Goal: Task Accomplishment & Management: Complete application form

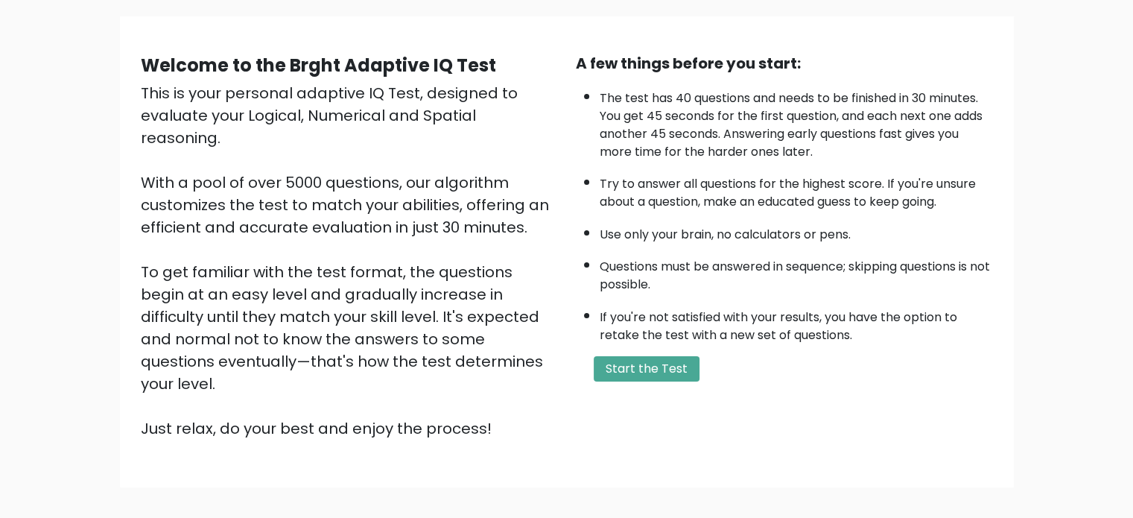
scroll to position [112, 0]
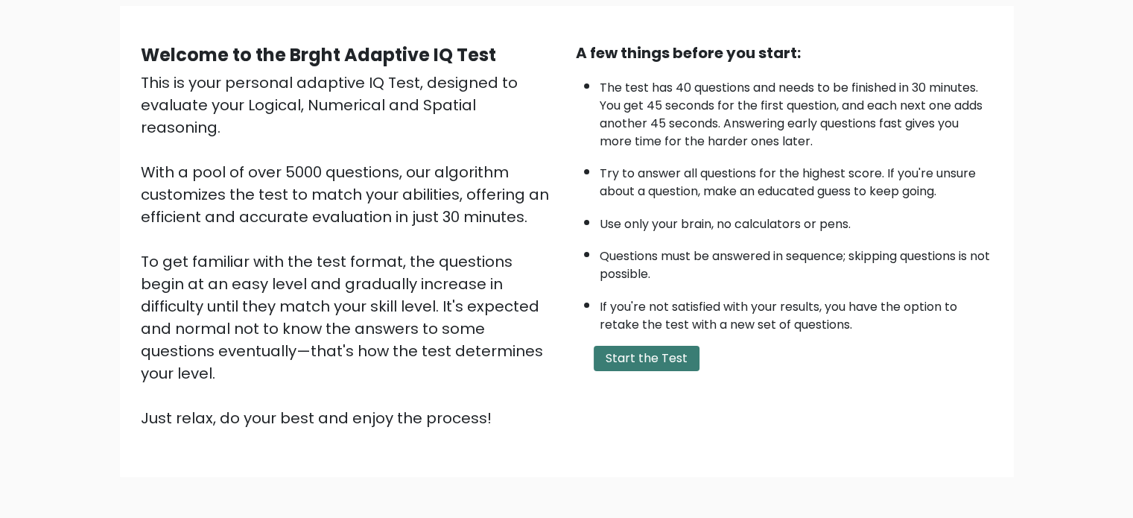
click at [658, 357] on button "Start the Test" at bounding box center [647, 358] width 106 height 25
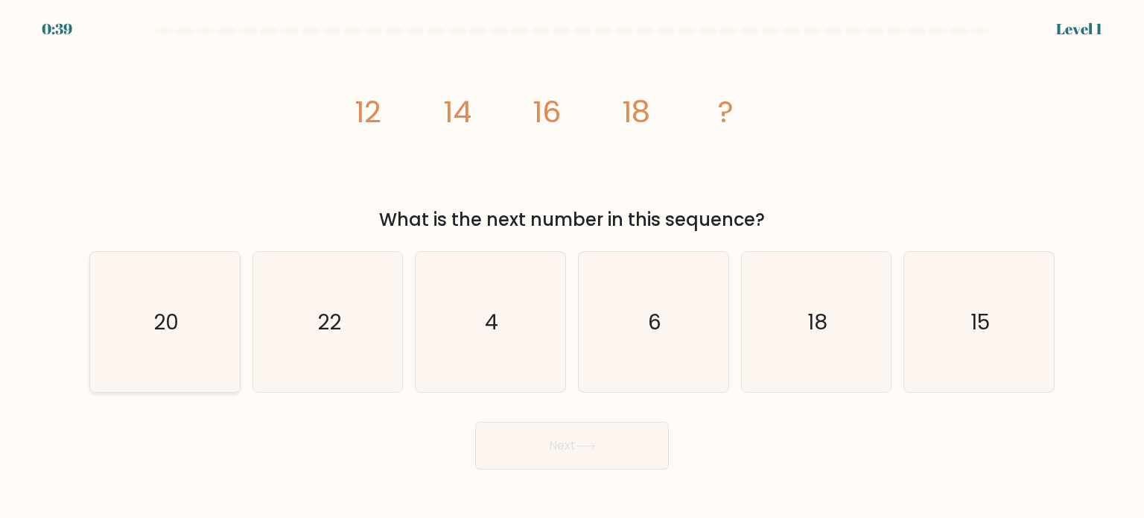
click at [148, 344] on icon "20" at bounding box center [165, 322] width 140 height 140
click at [572, 267] on input "a. 20" at bounding box center [572, 262] width 1 height 7
radio input "true"
click at [572, 455] on button "Next" at bounding box center [572, 446] width 194 height 48
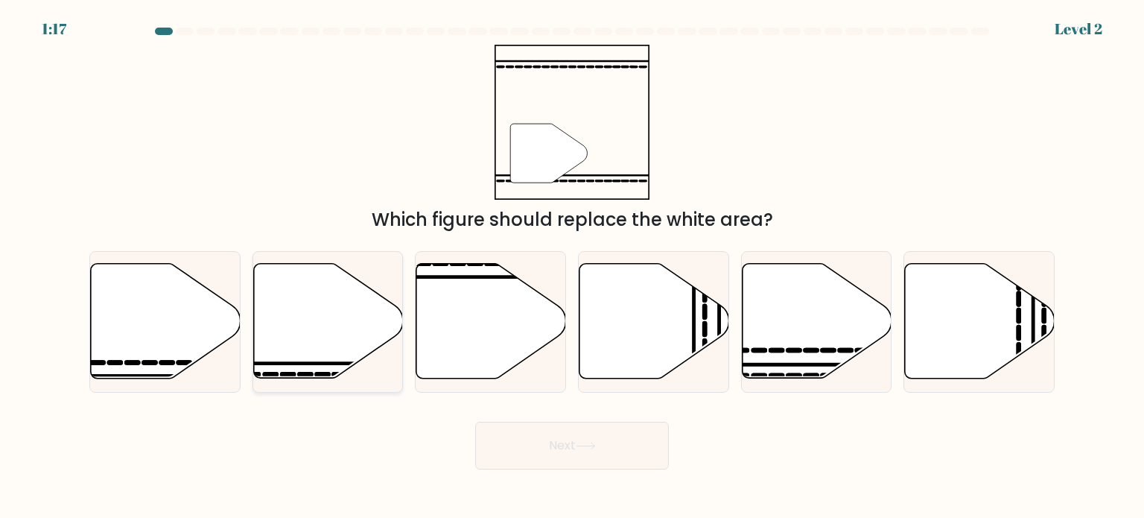
click at [337, 358] on icon at bounding box center [328, 321] width 150 height 115
click at [572, 267] on input "b." at bounding box center [572, 262] width 1 height 7
radio input "true"
click at [539, 451] on button "Next" at bounding box center [572, 446] width 194 height 48
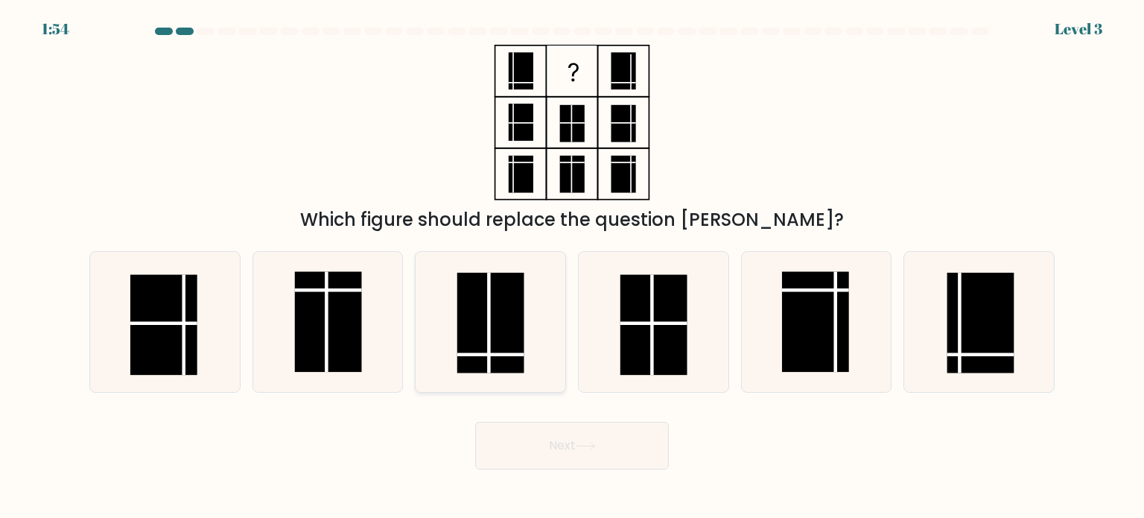
click at [522, 387] on icon at bounding box center [490, 322] width 140 height 140
click at [572, 267] on input "c." at bounding box center [572, 262] width 1 height 7
radio input "true"
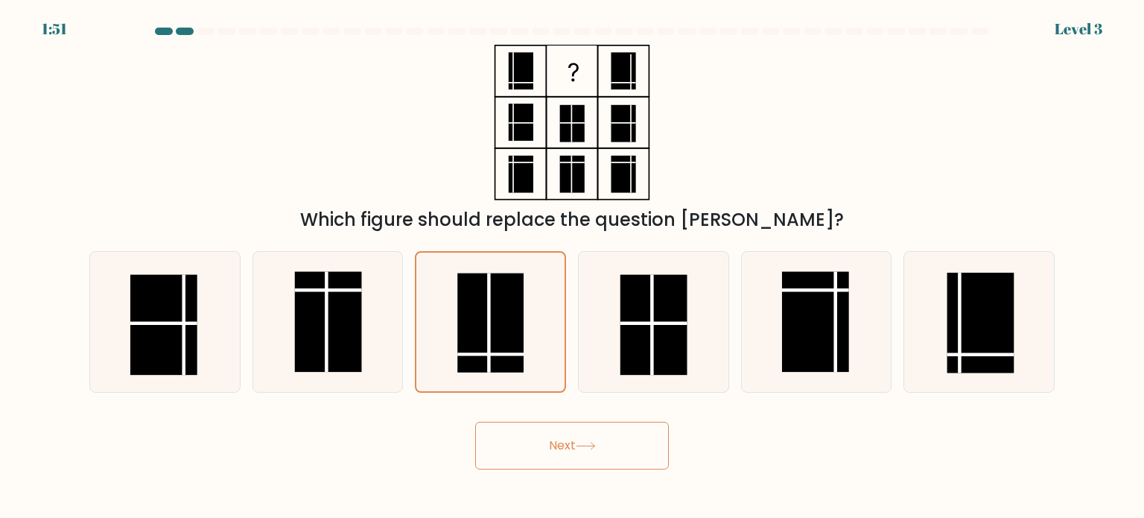
click at [568, 467] on button "Next" at bounding box center [572, 446] width 194 height 48
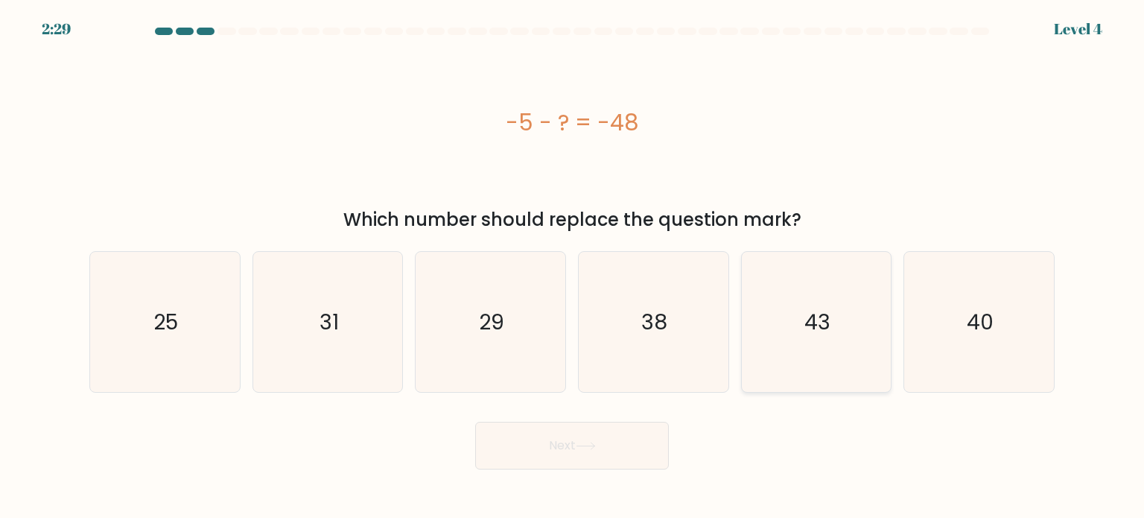
click at [805, 342] on icon "43" at bounding box center [816, 322] width 140 height 140
click at [573, 267] on input "e. 43" at bounding box center [572, 262] width 1 height 7
radio input "true"
click at [638, 445] on button "Next" at bounding box center [572, 446] width 194 height 48
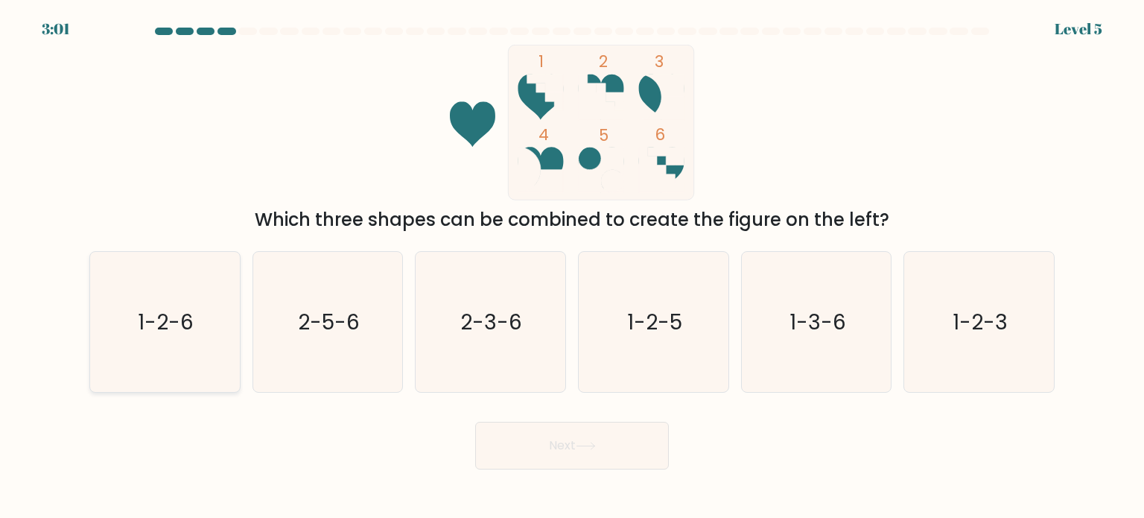
click at [209, 354] on icon "1-2-6" at bounding box center [165, 322] width 140 height 140
click at [572, 267] on input "a. 1-2-6" at bounding box center [572, 262] width 1 height 7
radio input "true"
click at [502, 469] on button "Next" at bounding box center [572, 446] width 194 height 48
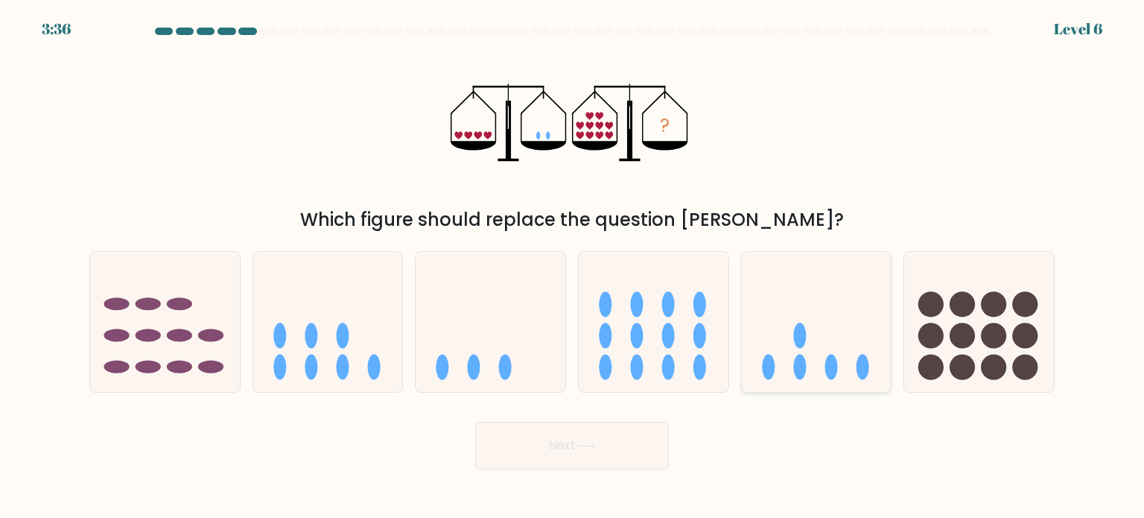
click at [849, 335] on icon at bounding box center [817, 322] width 150 height 124
click at [573, 267] on input "e." at bounding box center [572, 262] width 1 height 7
radio input "true"
click at [657, 428] on button "Next" at bounding box center [572, 446] width 194 height 48
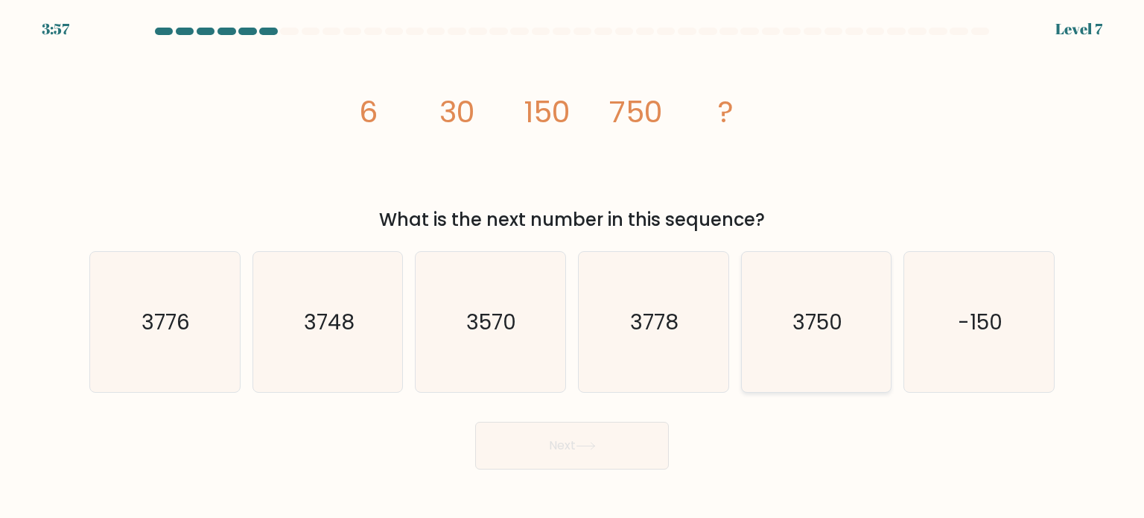
click at [808, 340] on icon "3750" at bounding box center [816, 322] width 140 height 140
click at [573, 267] on input "e. 3750" at bounding box center [572, 262] width 1 height 7
radio input "true"
click at [640, 432] on button "Next" at bounding box center [572, 446] width 194 height 48
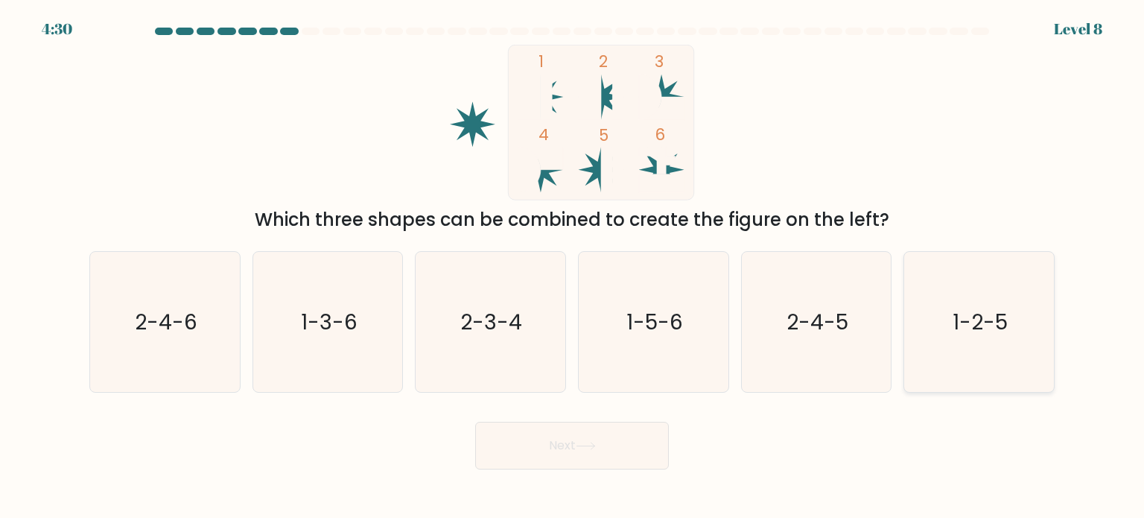
click at [967, 305] on icon "1-2-5" at bounding box center [979, 322] width 140 height 140
click at [573, 267] on input "f. 1-2-5" at bounding box center [572, 262] width 1 height 7
radio input "true"
click at [641, 446] on button "Next" at bounding box center [572, 446] width 194 height 48
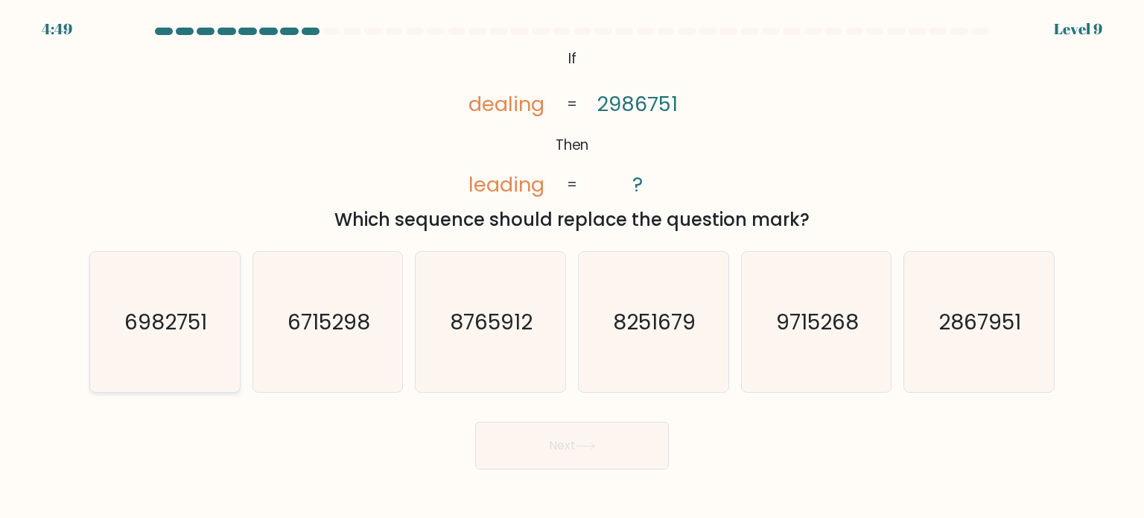
click at [180, 309] on text "6982751" at bounding box center [166, 321] width 83 height 30
click at [572, 267] on input "a. 6982751" at bounding box center [572, 262] width 1 height 7
radio input "true"
click at [523, 466] on button "Next" at bounding box center [572, 446] width 194 height 48
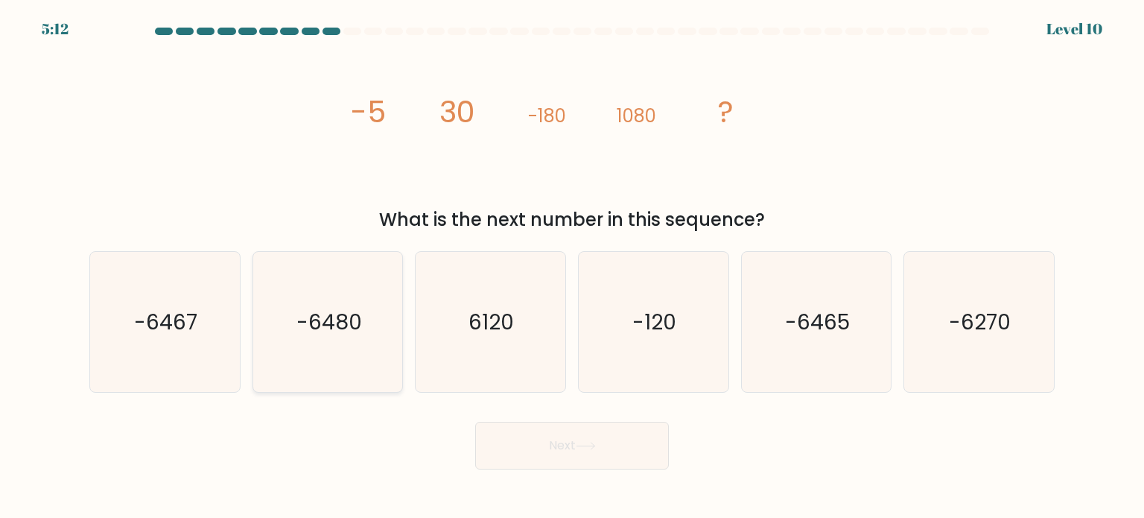
click at [337, 336] on icon "-6480" at bounding box center [328, 322] width 140 height 140
click at [572, 267] on input "b. -6480" at bounding box center [572, 262] width 1 height 7
radio input "true"
click at [523, 445] on button "Next" at bounding box center [572, 446] width 194 height 48
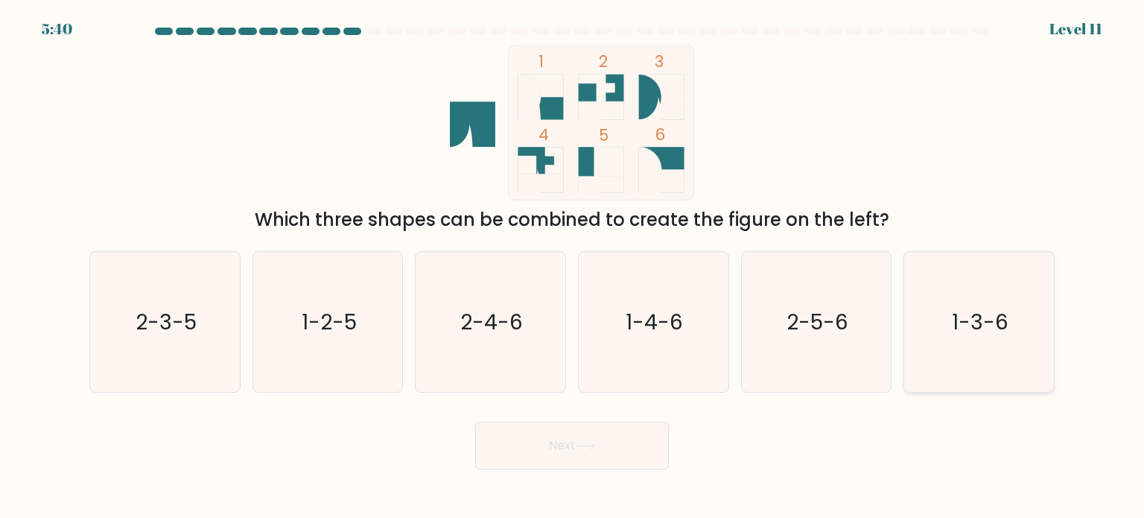
click at [980, 343] on icon "1-3-6" at bounding box center [979, 322] width 140 height 140
click at [573, 267] on input "f. 1-3-6" at bounding box center [572, 262] width 1 height 7
radio input "true"
click at [618, 452] on button "Next" at bounding box center [572, 446] width 194 height 48
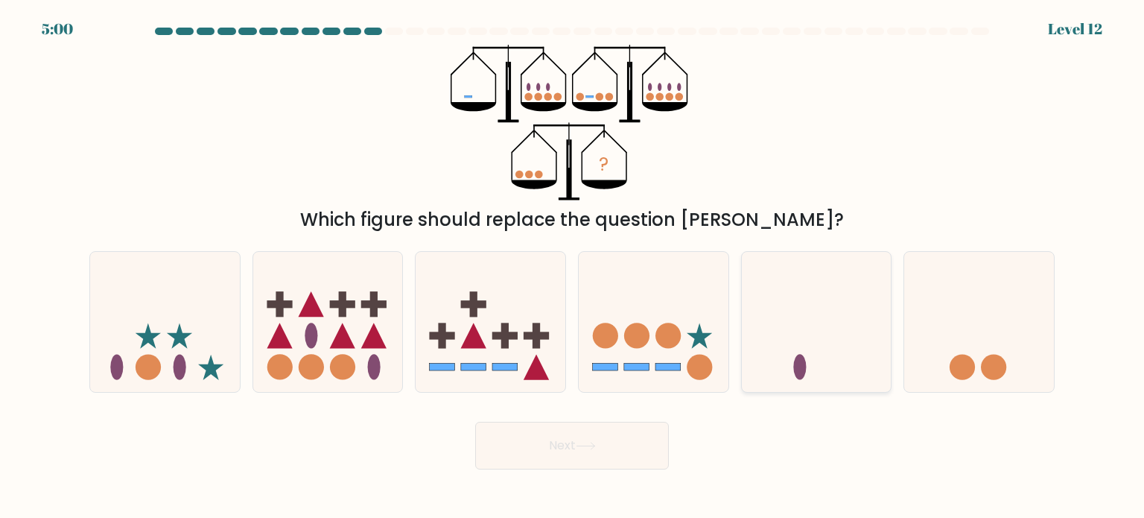
click at [808, 363] on icon at bounding box center [817, 322] width 150 height 124
click at [573, 267] on input "e." at bounding box center [572, 262] width 1 height 7
radio input "true"
click at [583, 446] on icon at bounding box center [586, 446] width 20 height 8
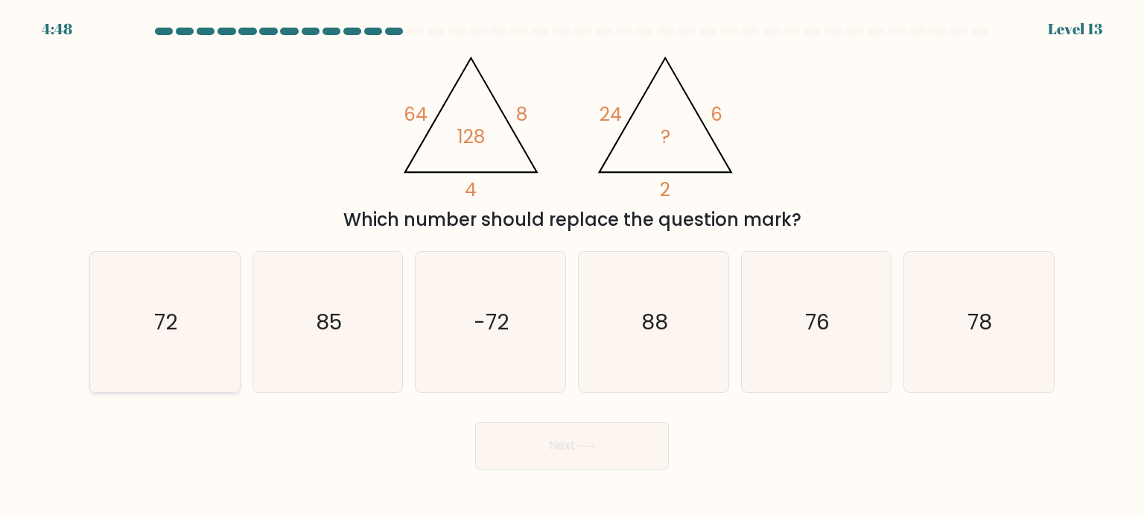
click at [127, 329] on icon "72" at bounding box center [165, 322] width 140 height 140
click at [572, 267] on input "a. 72" at bounding box center [572, 262] width 1 height 7
radio input "true"
click at [549, 464] on button "Next" at bounding box center [572, 446] width 194 height 48
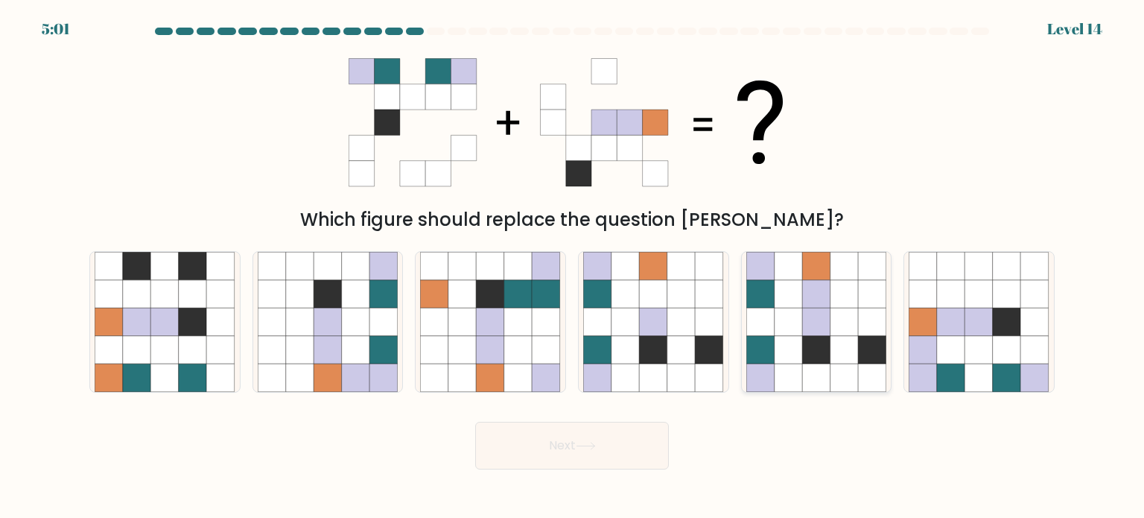
click at [885, 322] on icon at bounding box center [872, 322] width 28 height 28
click at [573, 267] on input "e." at bounding box center [572, 262] width 1 height 7
radio input "true"
click at [560, 452] on button "Next" at bounding box center [572, 446] width 194 height 48
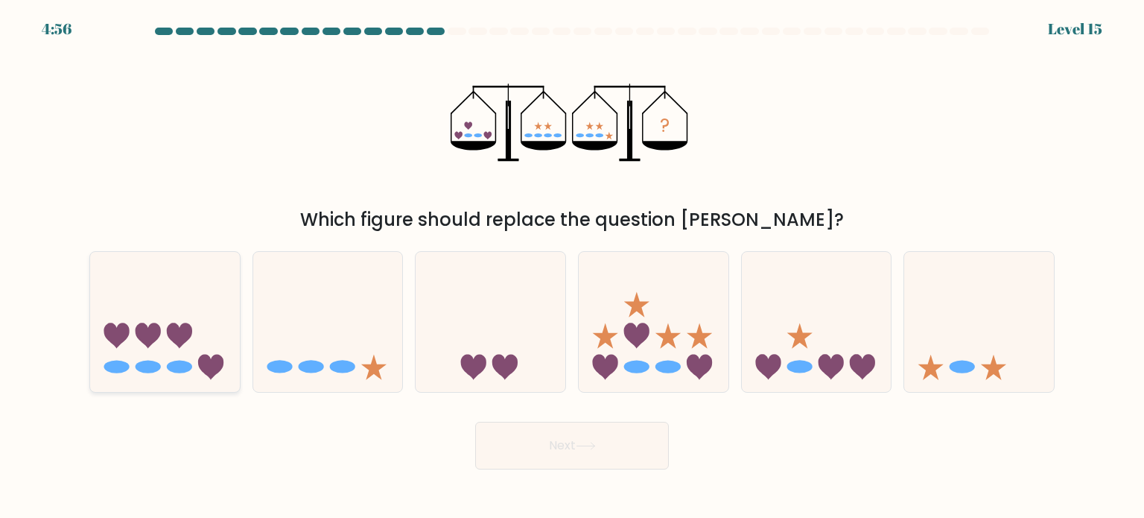
click at [191, 351] on icon at bounding box center [165, 322] width 150 height 124
click at [572, 267] on input "a." at bounding box center [572, 262] width 1 height 7
radio input "true"
click at [596, 461] on button "Next" at bounding box center [572, 446] width 194 height 48
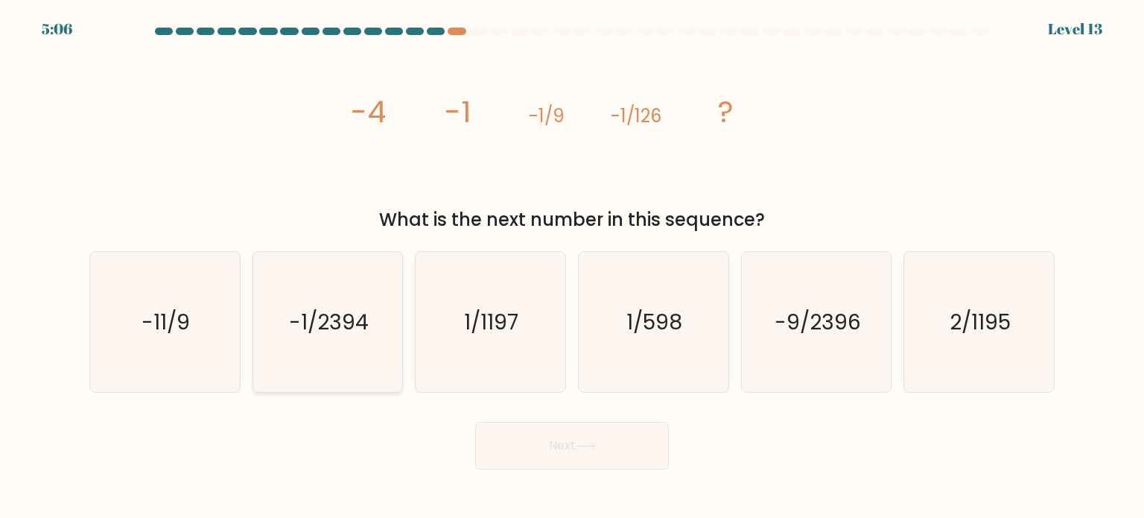
click at [343, 357] on icon "-1/2394" at bounding box center [328, 322] width 140 height 140
click at [572, 267] on input "b. -1/2394" at bounding box center [572, 262] width 1 height 7
radio input "true"
click at [577, 452] on button "Next" at bounding box center [572, 446] width 194 height 48
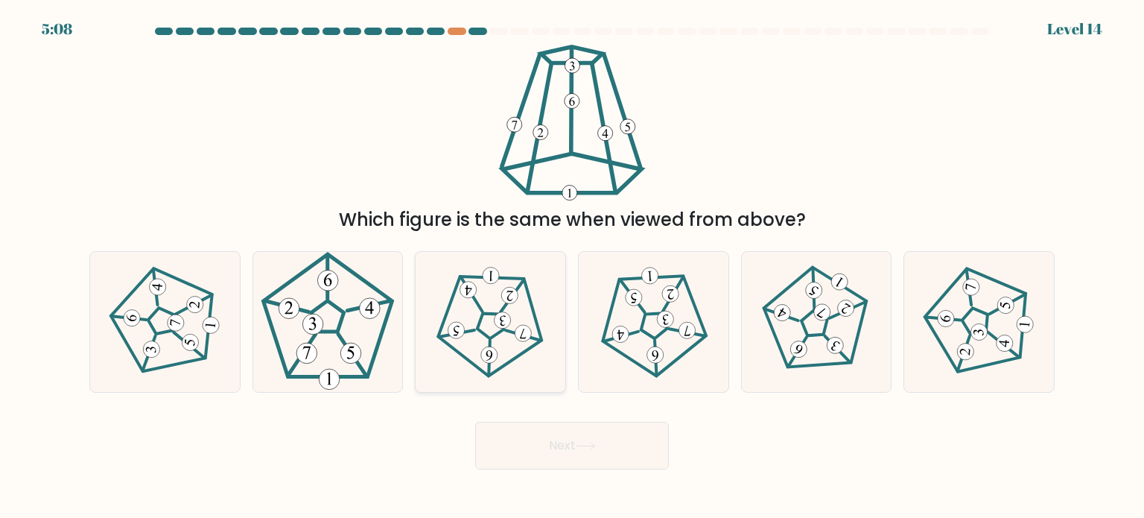
click at [516, 326] on icon at bounding box center [490, 321] width 112 height 112
click at [572, 267] on input "c." at bounding box center [572, 262] width 1 height 7
radio input "true"
click at [548, 440] on button "Next" at bounding box center [572, 446] width 194 height 48
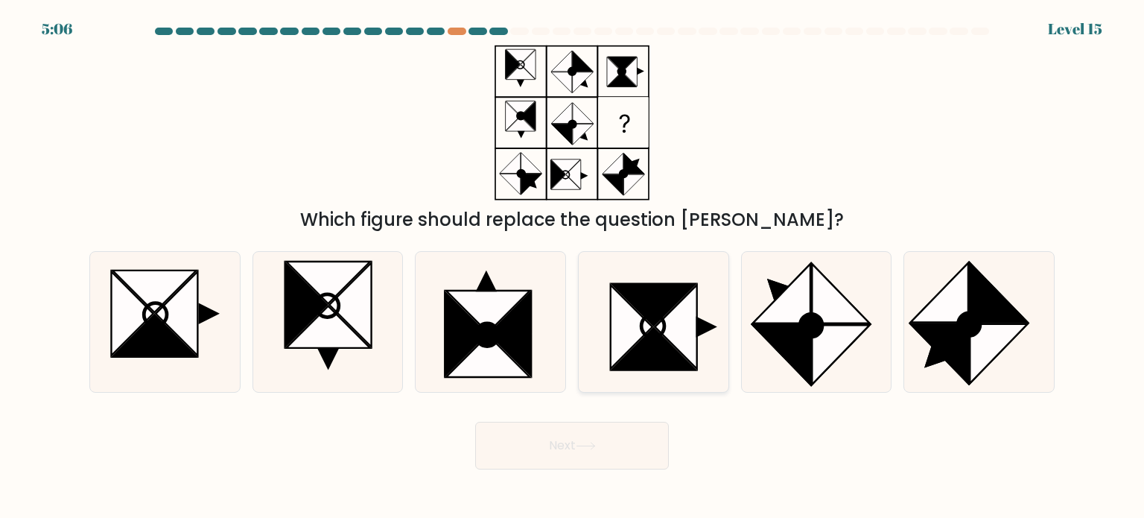
click at [685, 361] on icon at bounding box center [654, 349] width 84 height 42
click at [573, 267] on input "d." at bounding box center [572, 262] width 1 height 7
radio input "true"
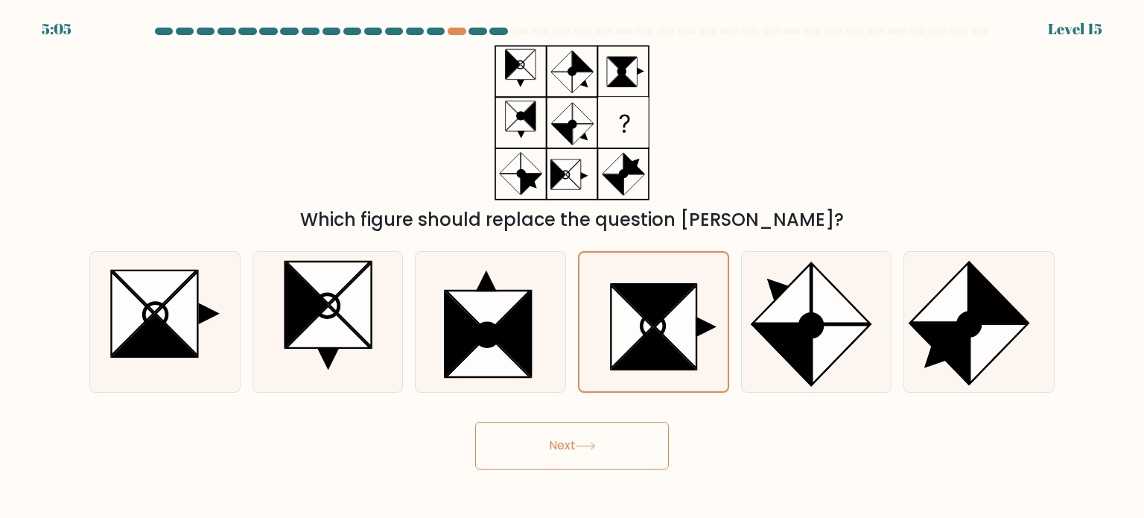
click at [604, 446] on button "Next" at bounding box center [572, 446] width 194 height 48
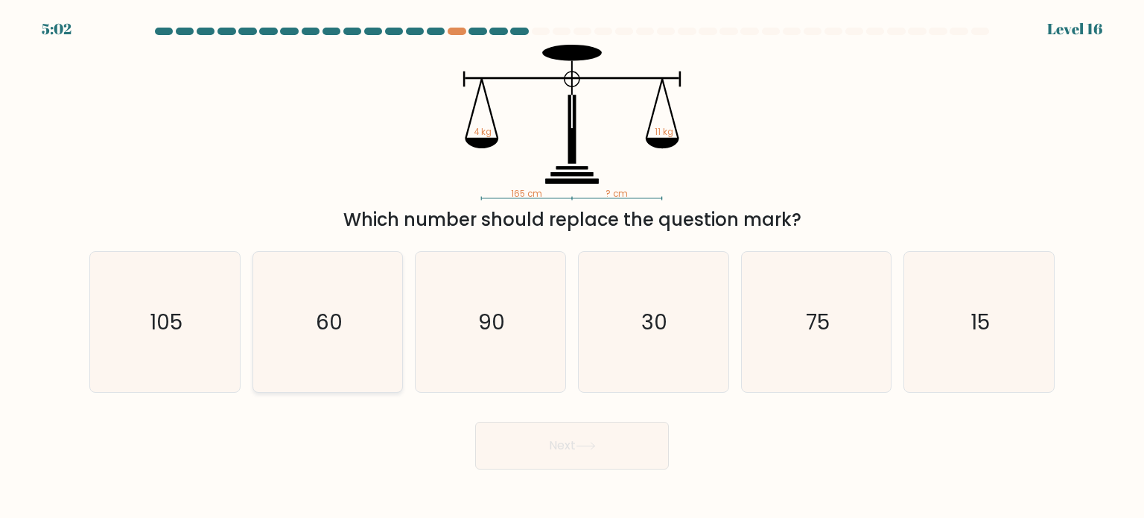
click at [375, 349] on icon "60" at bounding box center [328, 322] width 140 height 140
click at [572, 267] on input "b. 60" at bounding box center [572, 262] width 1 height 7
radio input "true"
click at [503, 458] on button "Next" at bounding box center [572, 446] width 194 height 48
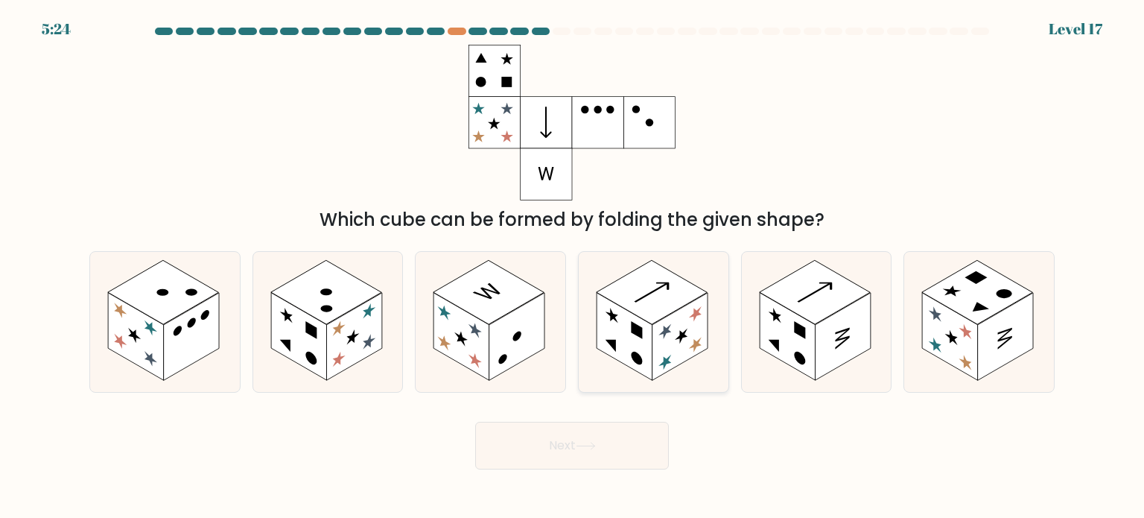
click at [685, 349] on rect at bounding box center [681, 337] width 56 height 88
click at [573, 267] on input "d." at bounding box center [572, 262] width 1 height 7
radio input "true"
click at [632, 427] on button "Next" at bounding box center [572, 446] width 194 height 48
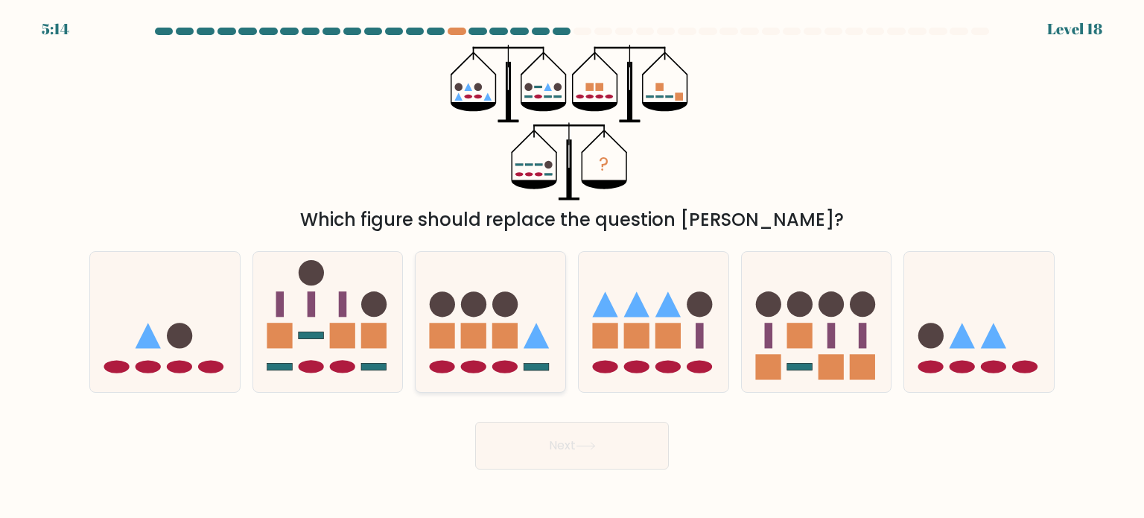
click at [525, 357] on icon at bounding box center [491, 322] width 150 height 124
click at [572, 267] on input "c." at bounding box center [572, 262] width 1 height 7
radio input "true"
click at [585, 449] on icon at bounding box center [586, 446] width 20 height 8
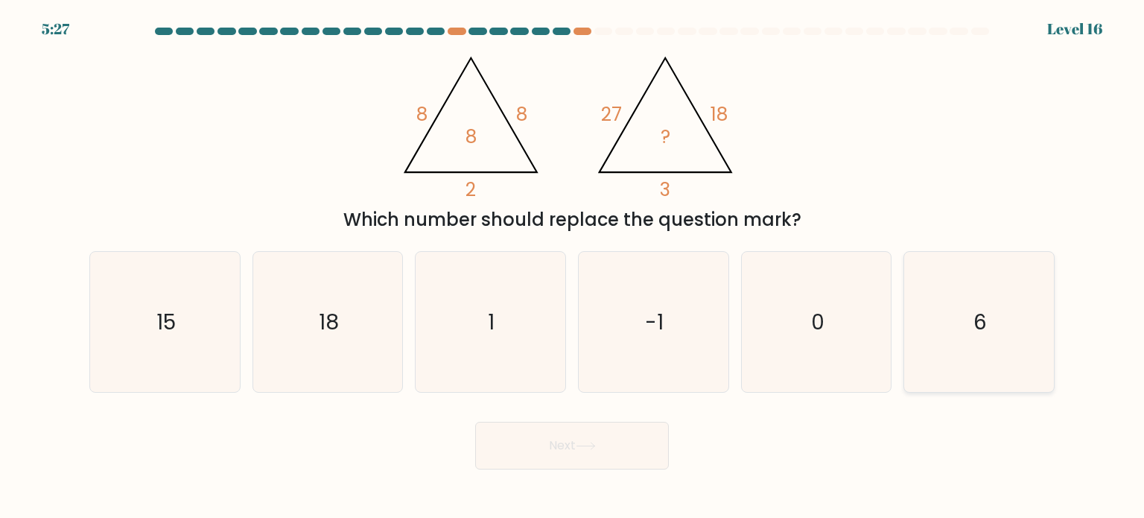
click at [945, 349] on icon "6" at bounding box center [979, 322] width 140 height 140
click at [573, 267] on input "f. 6" at bounding box center [572, 262] width 1 height 7
radio input "true"
click at [623, 451] on button "Next" at bounding box center [572, 446] width 194 height 48
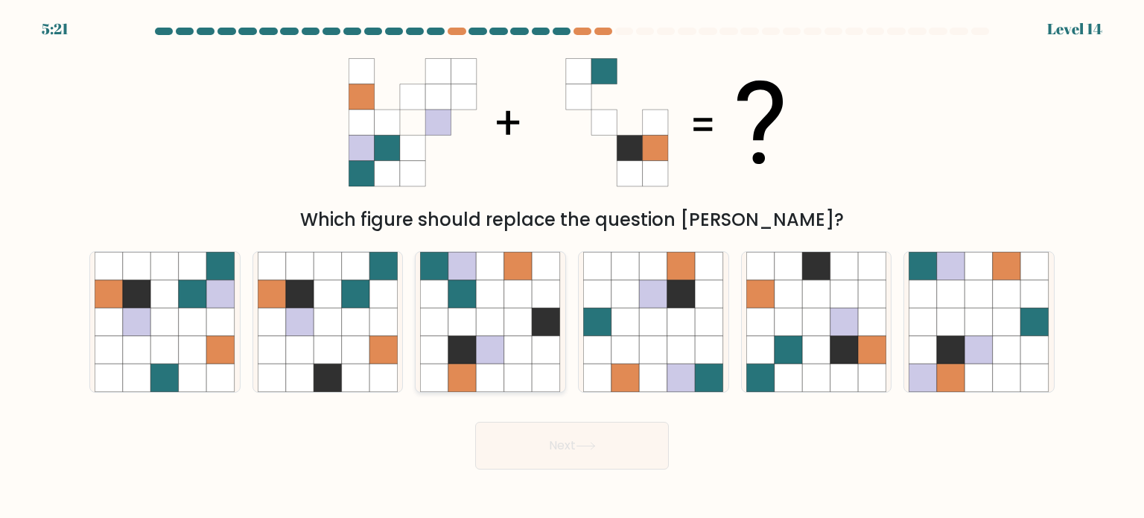
click at [466, 256] on icon at bounding box center [462, 266] width 28 height 28
click at [572, 259] on input "c." at bounding box center [572, 262] width 1 height 7
radio input "true"
click at [551, 451] on button "Next" at bounding box center [572, 446] width 194 height 48
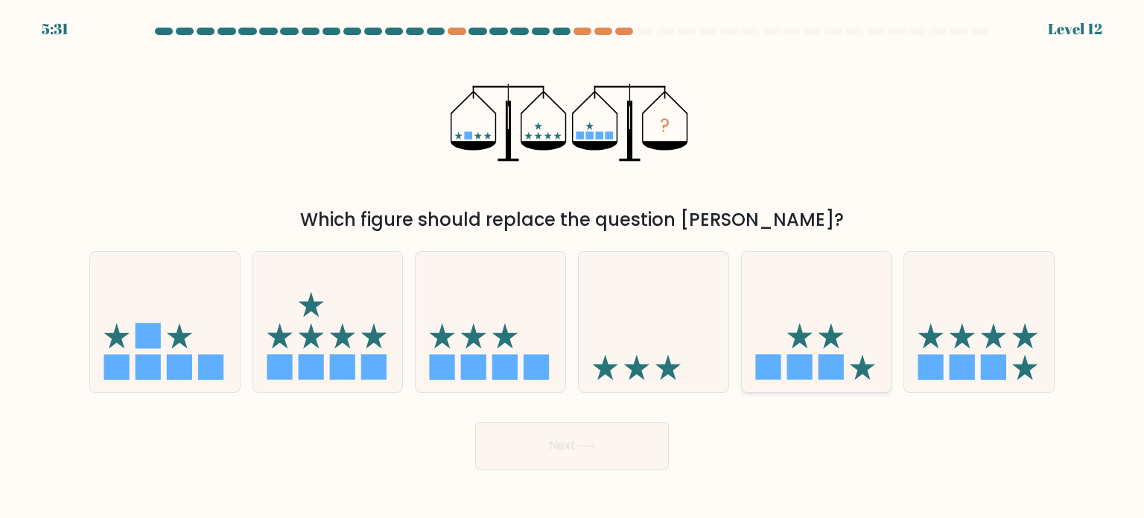
click at [808, 285] on icon at bounding box center [817, 322] width 150 height 124
click at [573, 267] on input "e." at bounding box center [572, 262] width 1 height 7
radio input "true"
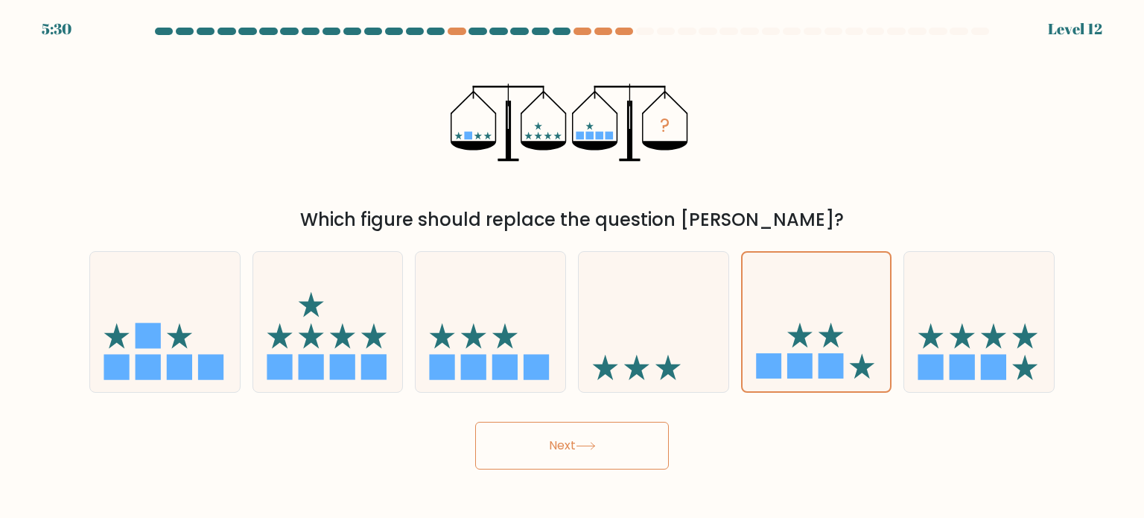
click at [641, 450] on button "Next" at bounding box center [572, 446] width 194 height 48
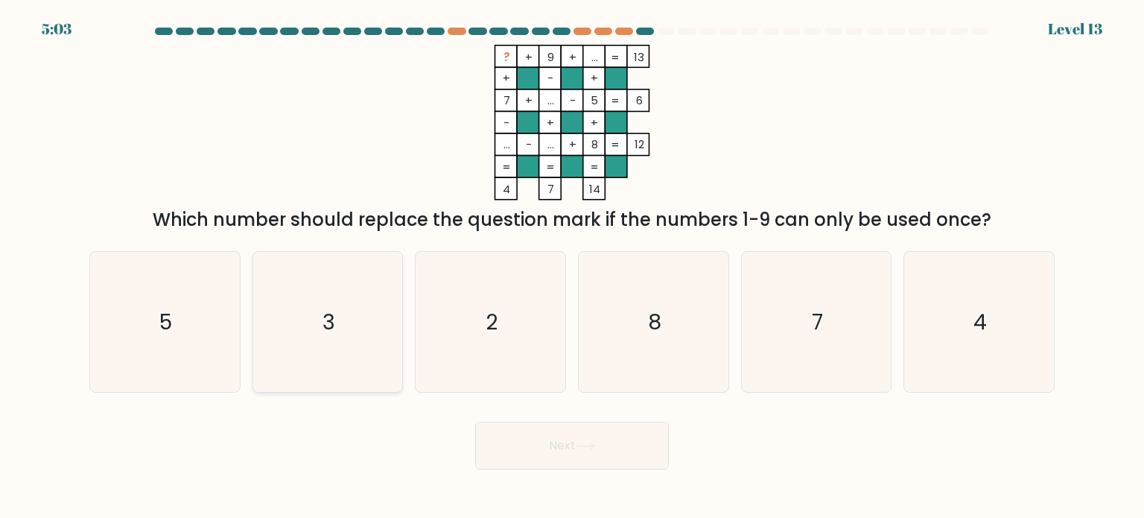
click at [371, 354] on icon "3" at bounding box center [328, 322] width 140 height 140
click at [572, 267] on input "b. 3" at bounding box center [572, 262] width 1 height 7
radio input "true"
click at [519, 449] on button "Next" at bounding box center [572, 446] width 194 height 48
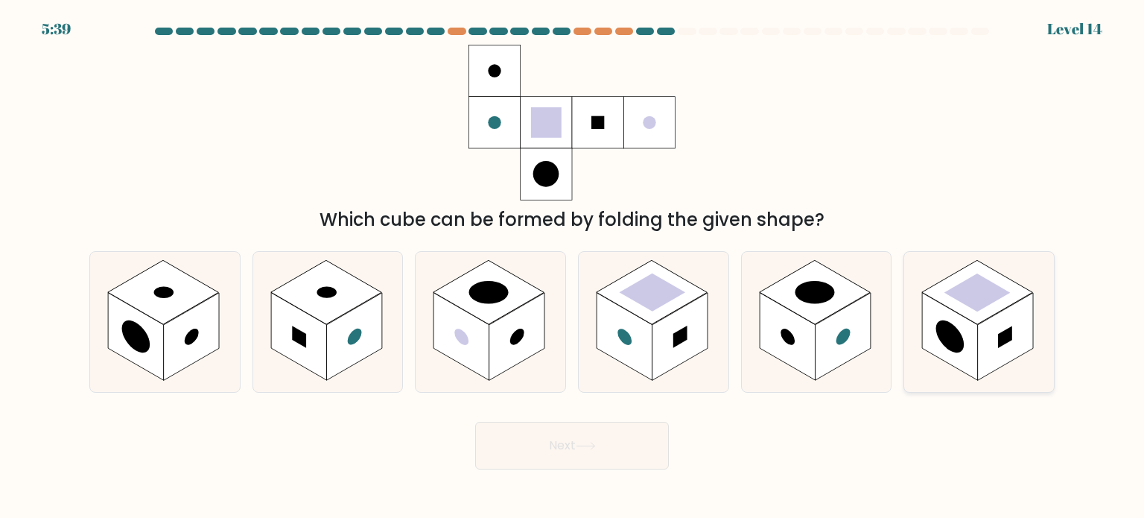
click at [1000, 329] on rect at bounding box center [1006, 337] width 56 height 88
click at [573, 267] on input "f." at bounding box center [572, 262] width 1 height 7
radio input "true"
click at [590, 423] on button "Next" at bounding box center [572, 446] width 194 height 48
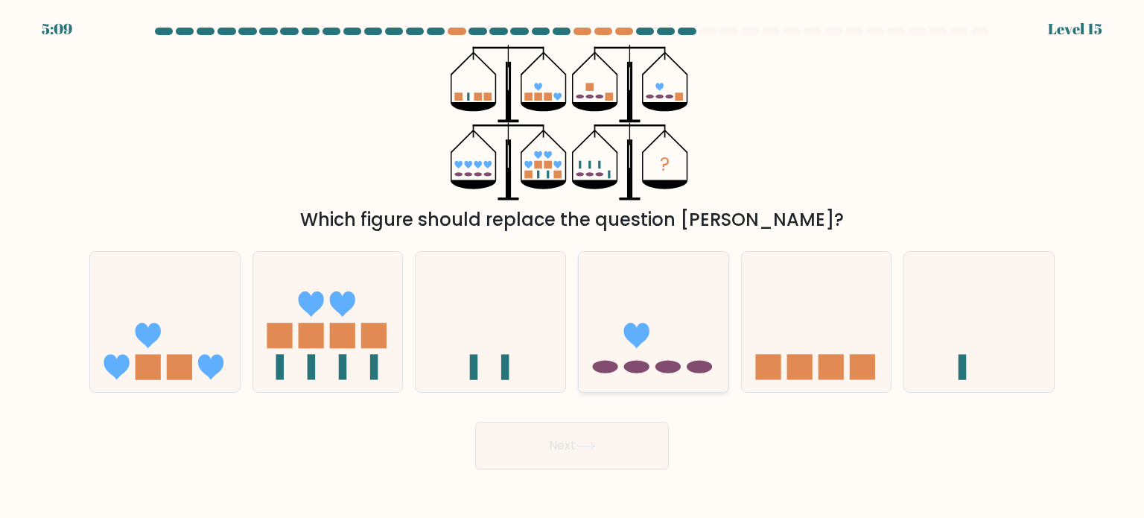
click at [618, 295] on icon at bounding box center [654, 322] width 150 height 124
click at [573, 267] on input "d." at bounding box center [572, 262] width 1 height 7
radio input "true"
click at [598, 453] on button "Next" at bounding box center [572, 446] width 194 height 48
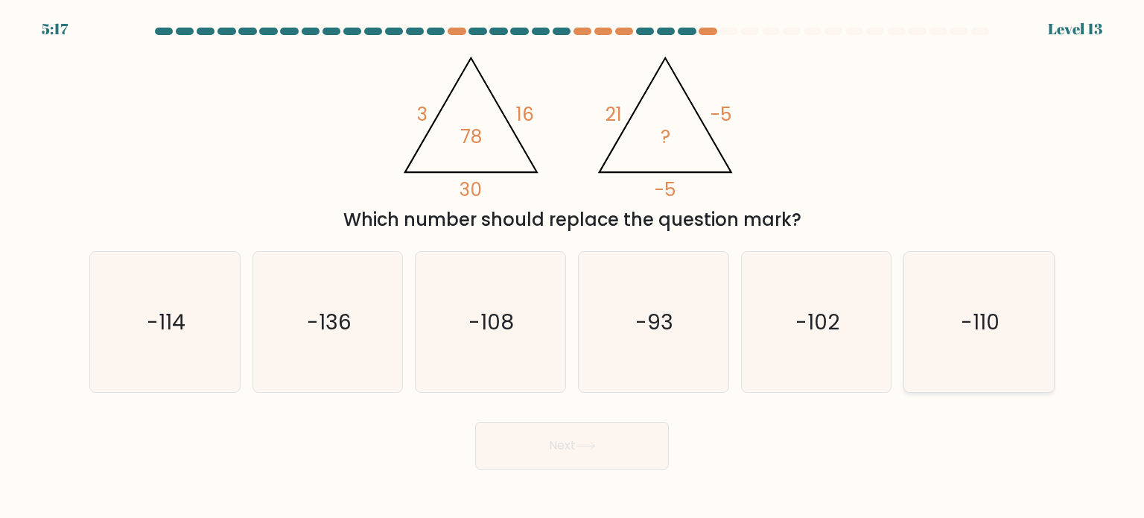
click at [986, 366] on icon "-110" at bounding box center [979, 322] width 140 height 140
click at [573, 267] on input "f. -110" at bounding box center [572, 262] width 1 height 7
radio input "true"
click at [579, 461] on button "Next" at bounding box center [572, 446] width 194 height 48
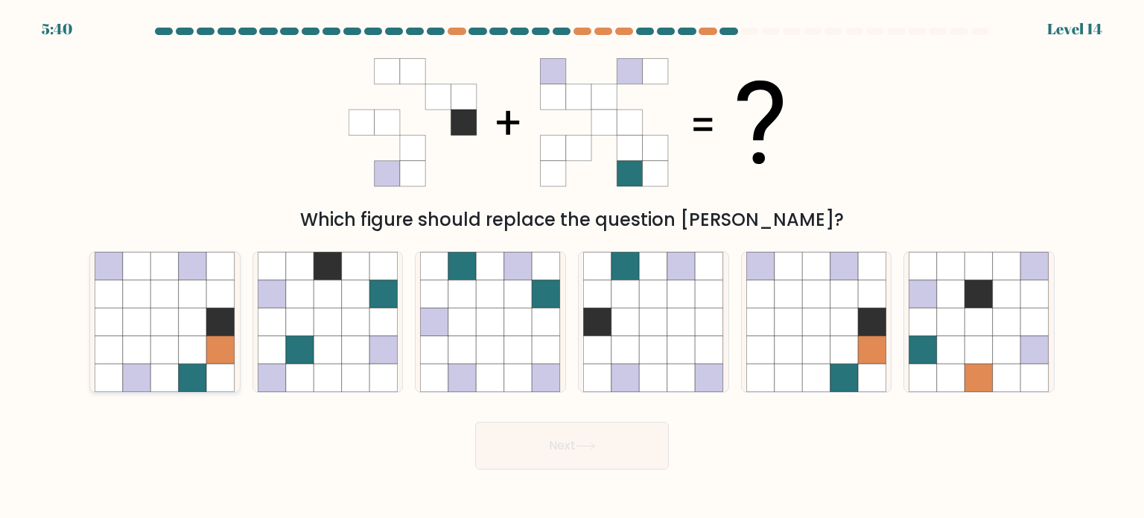
click at [181, 278] on icon at bounding box center [193, 266] width 28 height 28
click at [572, 267] on input "a." at bounding box center [572, 262] width 1 height 7
radio input "true"
click at [539, 449] on button "Next" at bounding box center [572, 446] width 194 height 48
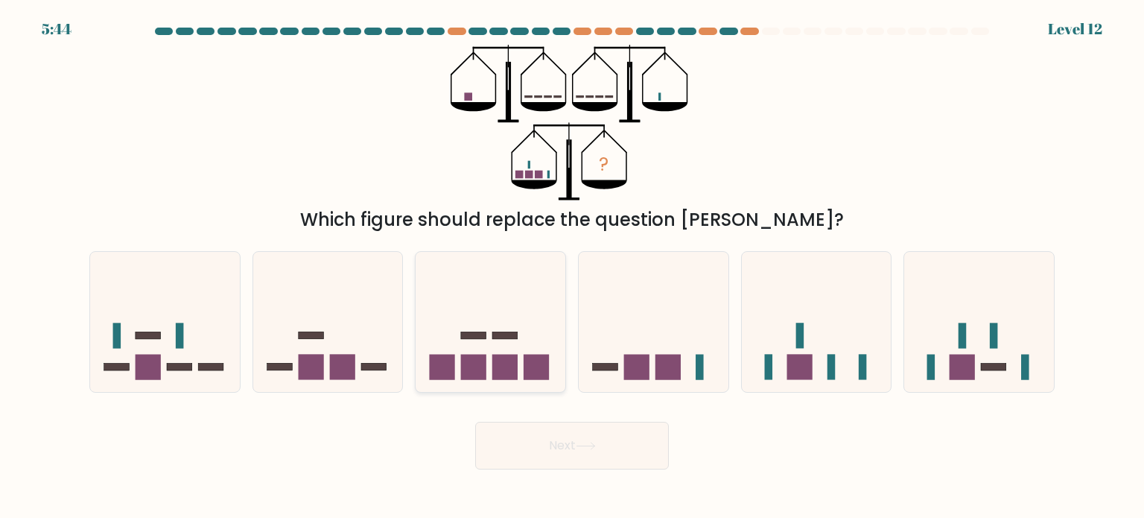
click at [496, 323] on icon at bounding box center [491, 322] width 150 height 124
click at [572, 267] on input "c." at bounding box center [572, 262] width 1 height 7
radio input "true"
click at [591, 440] on button "Next" at bounding box center [572, 446] width 194 height 48
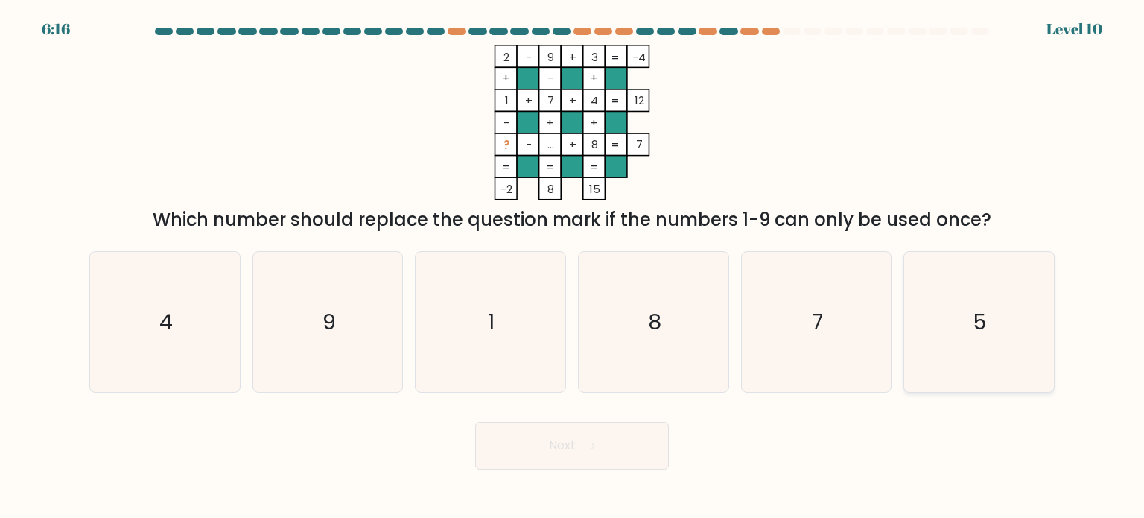
click at [926, 321] on icon "5" at bounding box center [979, 322] width 140 height 140
click at [573, 267] on input "f. 5" at bounding box center [572, 262] width 1 height 7
radio input "true"
click at [653, 445] on button "Next" at bounding box center [572, 446] width 194 height 48
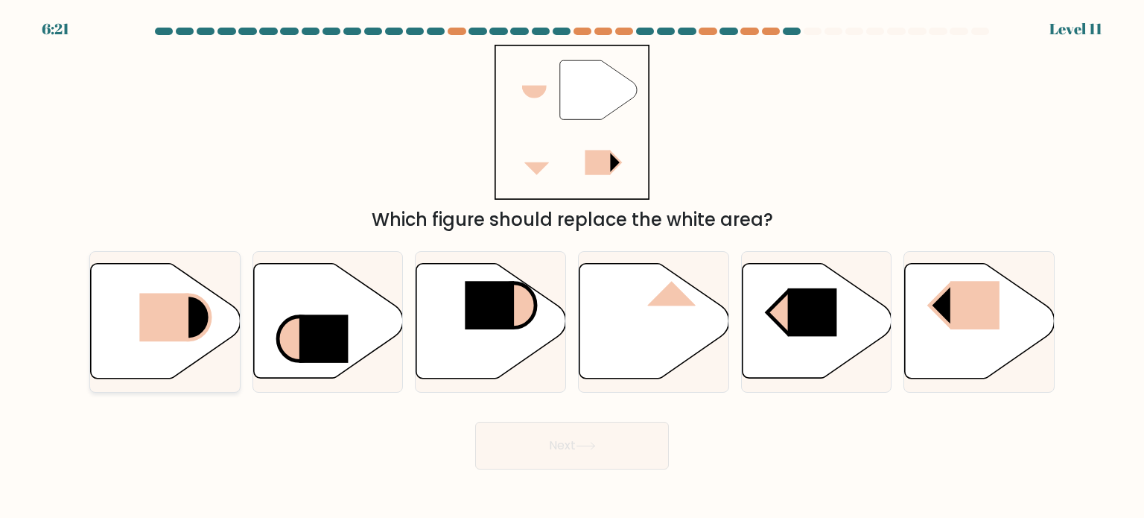
click at [206, 324] on icon at bounding box center [188, 317] width 44 height 45
click at [572, 267] on input "a." at bounding box center [572, 262] width 1 height 7
radio input "true"
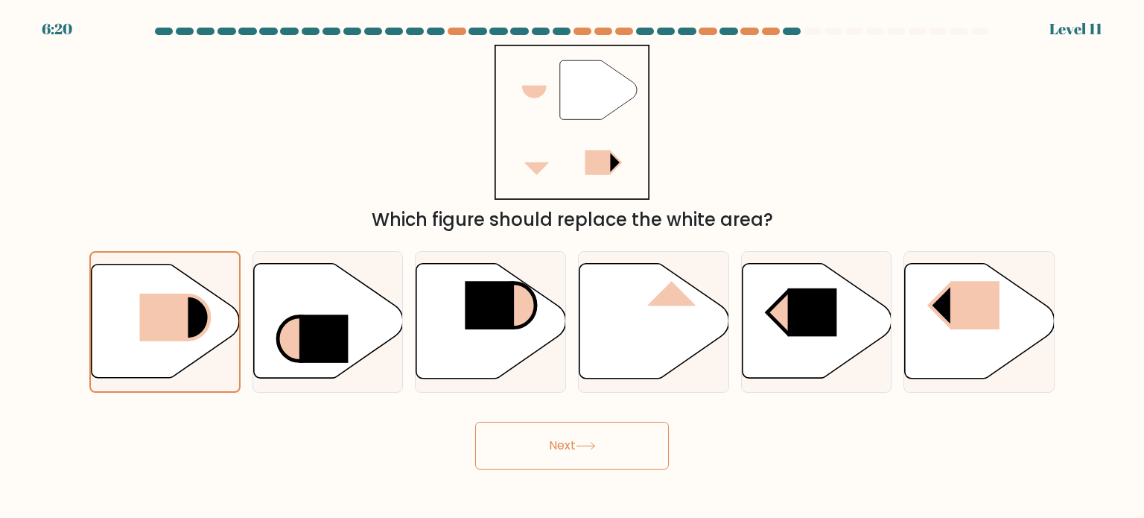
click at [499, 437] on button "Next" at bounding box center [572, 446] width 194 height 48
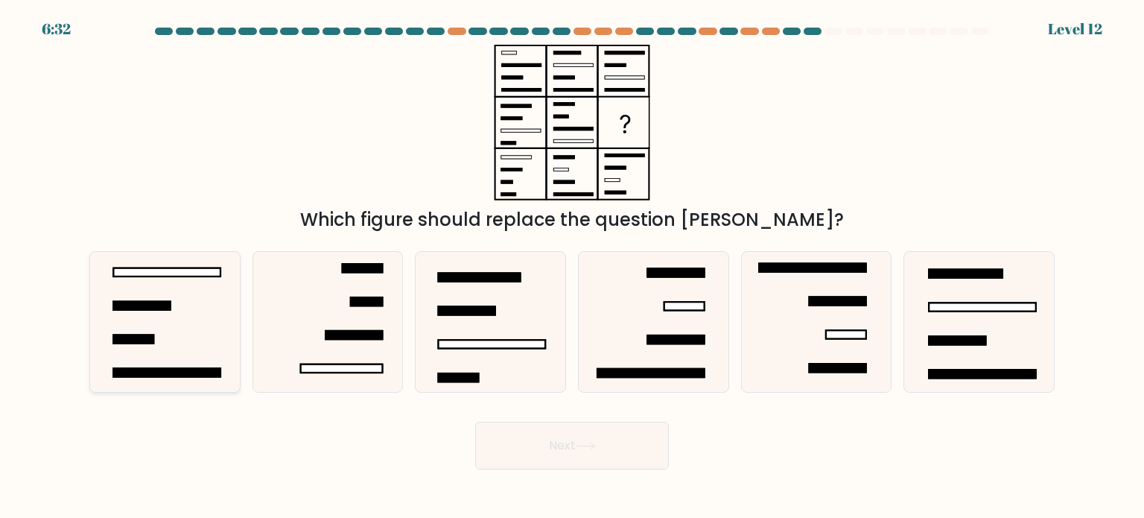
click at [153, 318] on icon at bounding box center [165, 322] width 140 height 140
click at [572, 267] on input "a." at bounding box center [572, 262] width 1 height 7
radio input "true"
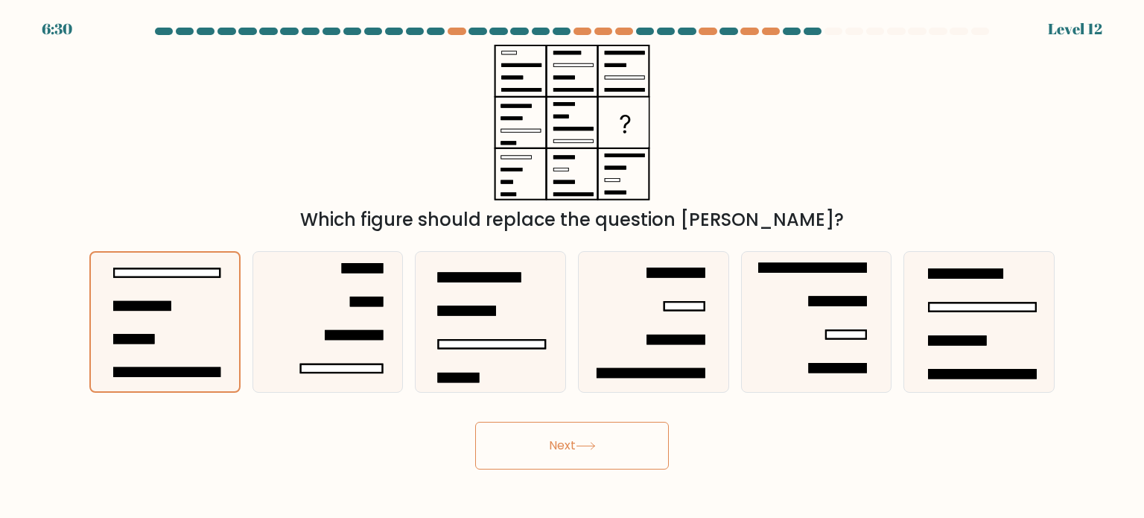
click at [644, 471] on body "6:30 Level 12" at bounding box center [572, 259] width 1144 height 518
click at [641, 455] on button "Next" at bounding box center [572, 446] width 194 height 48
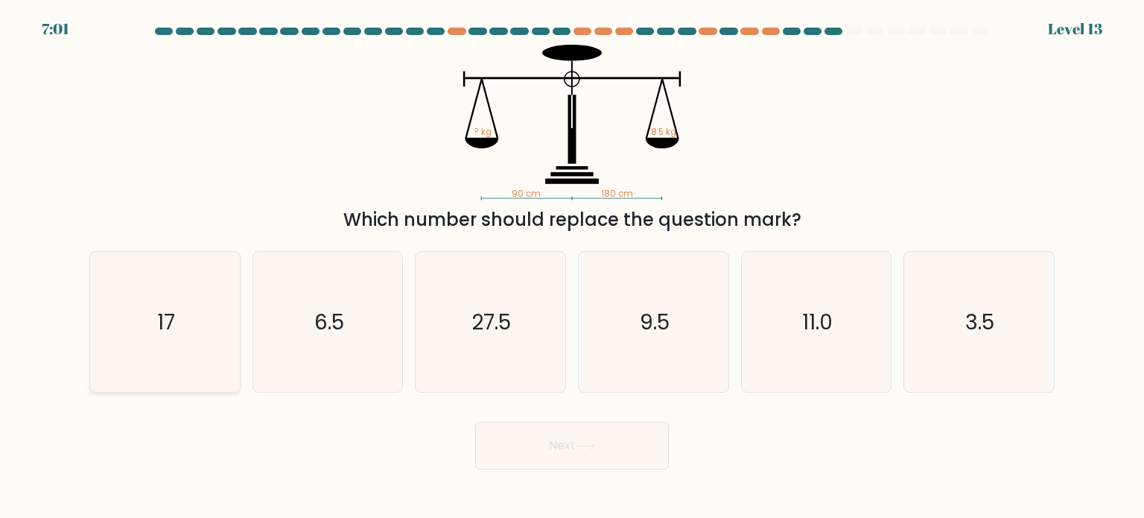
click at [173, 339] on icon "17" at bounding box center [165, 322] width 140 height 140
click at [572, 267] on input "a. 17" at bounding box center [572, 262] width 1 height 7
radio input "true"
click at [536, 428] on button "Next" at bounding box center [572, 446] width 194 height 48
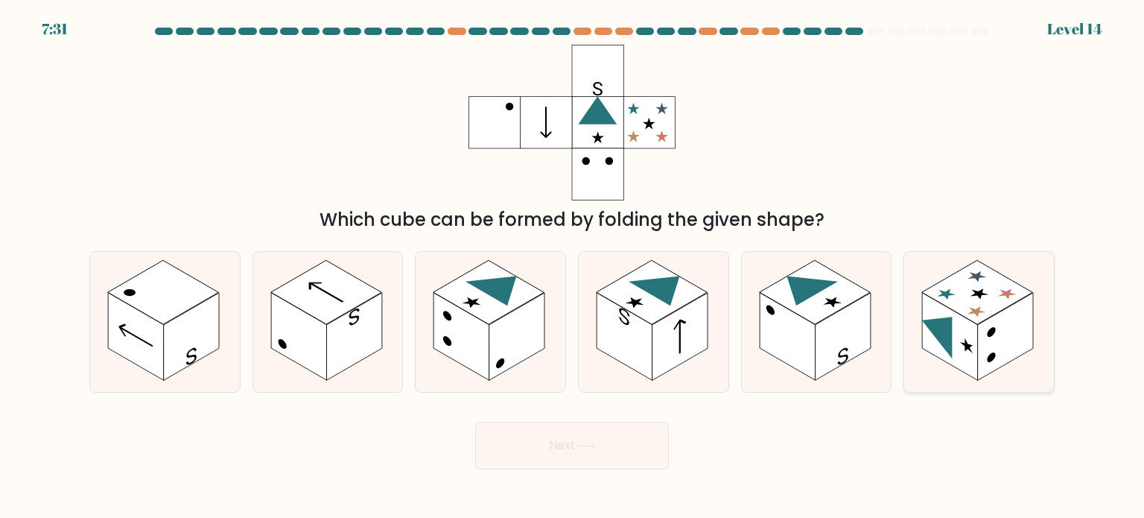
click at [995, 340] on rect at bounding box center [1006, 337] width 56 height 88
click at [573, 267] on input "f." at bounding box center [572, 262] width 1 height 7
radio input "true"
click at [626, 446] on button "Next" at bounding box center [572, 446] width 194 height 48
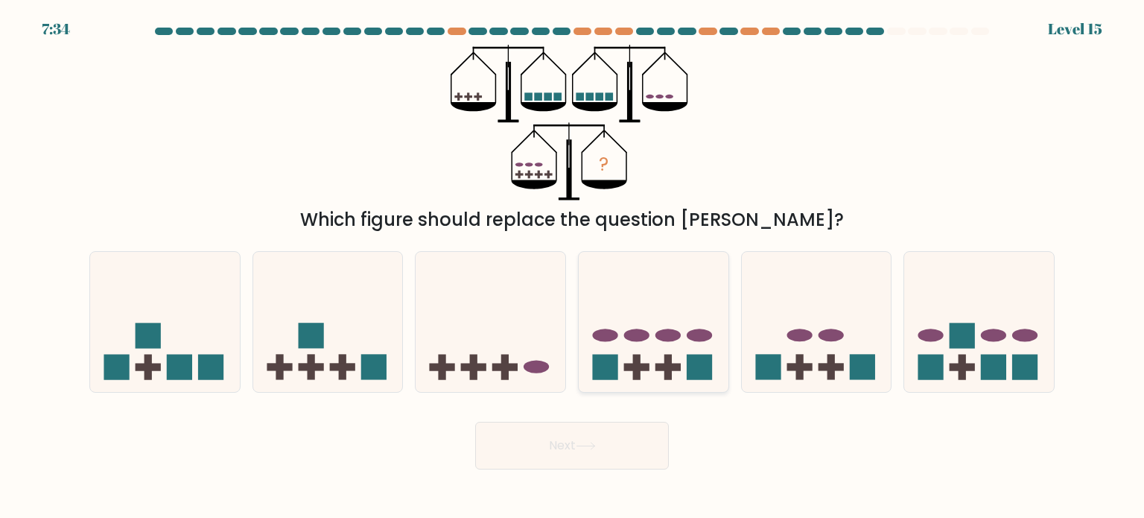
click at [651, 329] on icon at bounding box center [654, 322] width 150 height 124
click at [573, 267] on input "d." at bounding box center [572, 262] width 1 height 7
radio input "true"
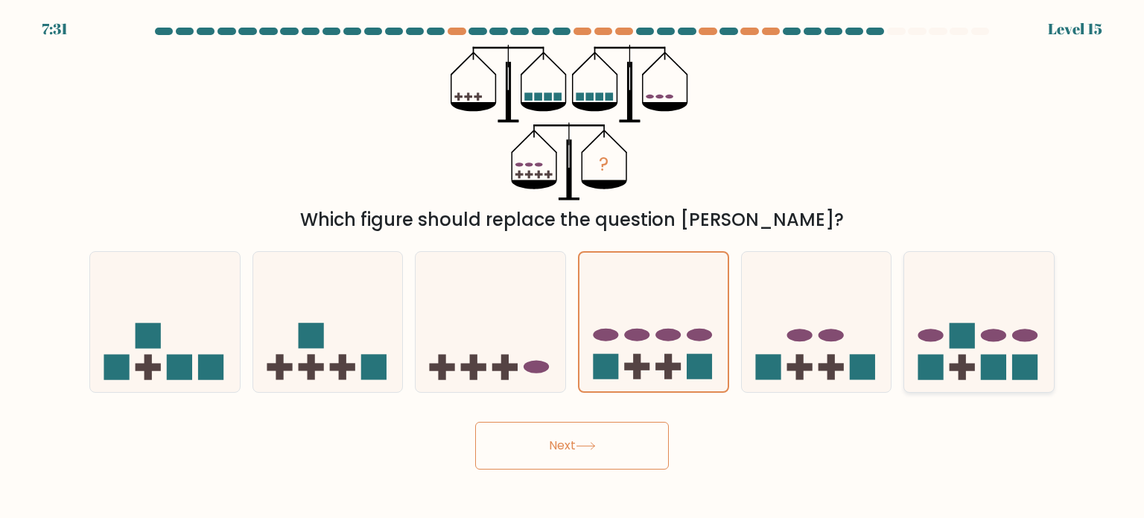
click at [942, 357] on rect at bounding box center [931, 366] width 25 height 25
click at [573, 267] on input "f." at bounding box center [572, 262] width 1 height 7
radio input "true"
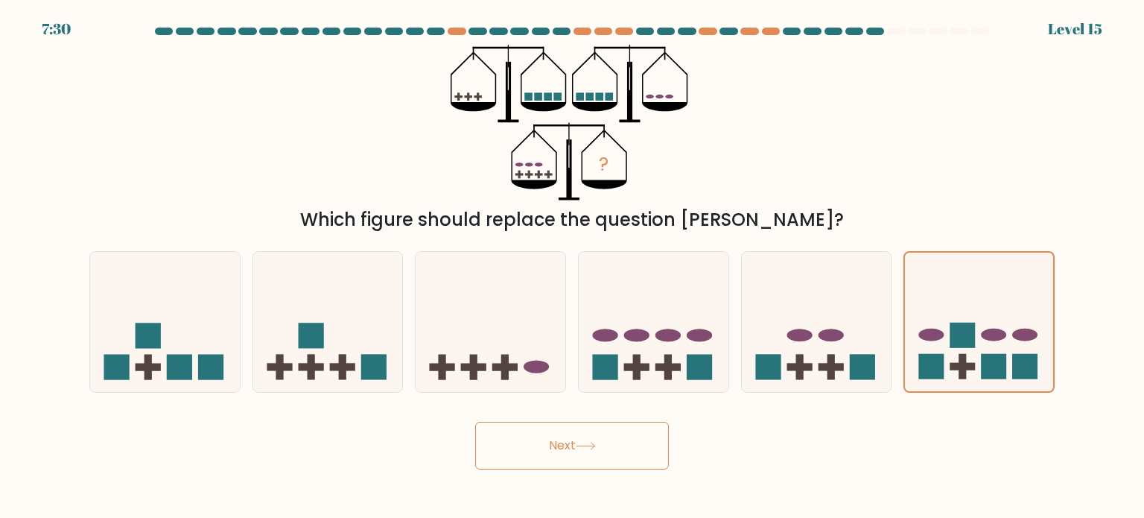
click at [589, 461] on button "Next" at bounding box center [572, 446] width 194 height 48
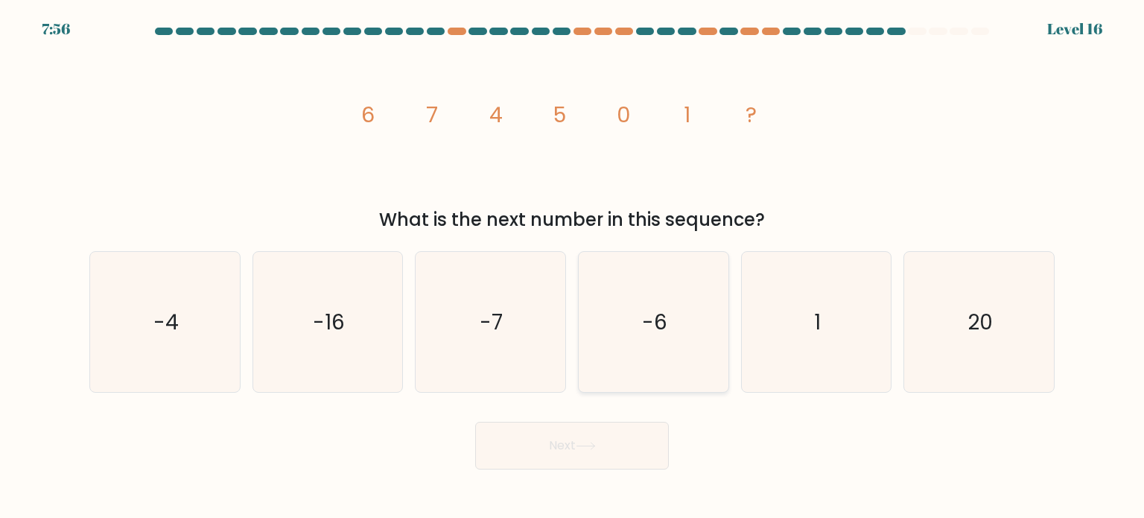
click at [670, 324] on icon "-6" at bounding box center [653, 322] width 140 height 140
click at [573, 267] on input "d. -6" at bounding box center [572, 262] width 1 height 7
radio input "true"
click at [596, 449] on icon at bounding box center [586, 446] width 20 height 8
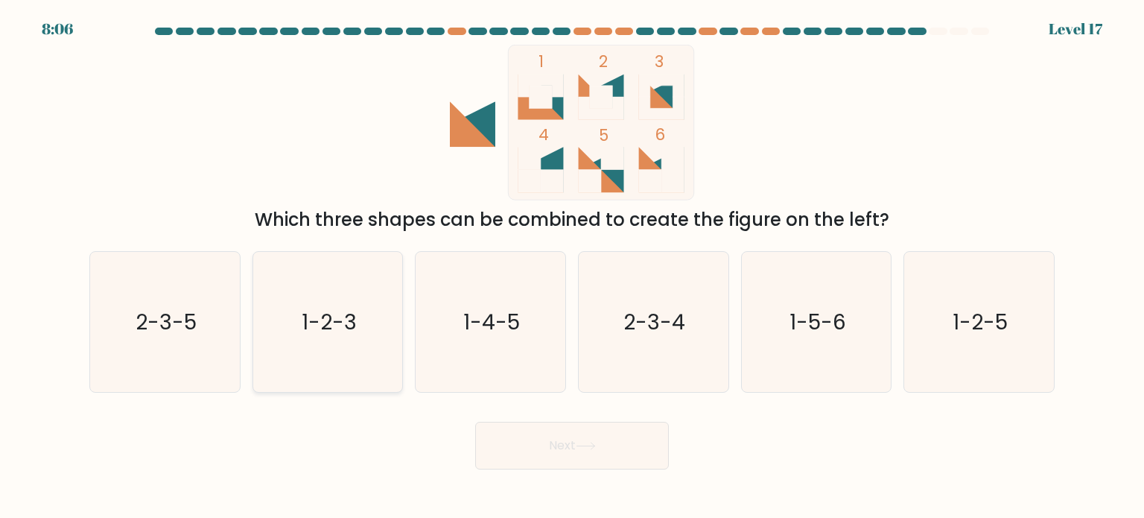
click at [377, 359] on icon "1-2-3" at bounding box center [328, 322] width 140 height 140
click at [572, 267] on input "b. 1-2-3" at bounding box center [572, 262] width 1 height 7
radio input "true"
click at [552, 457] on button "Next" at bounding box center [572, 446] width 194 height 48
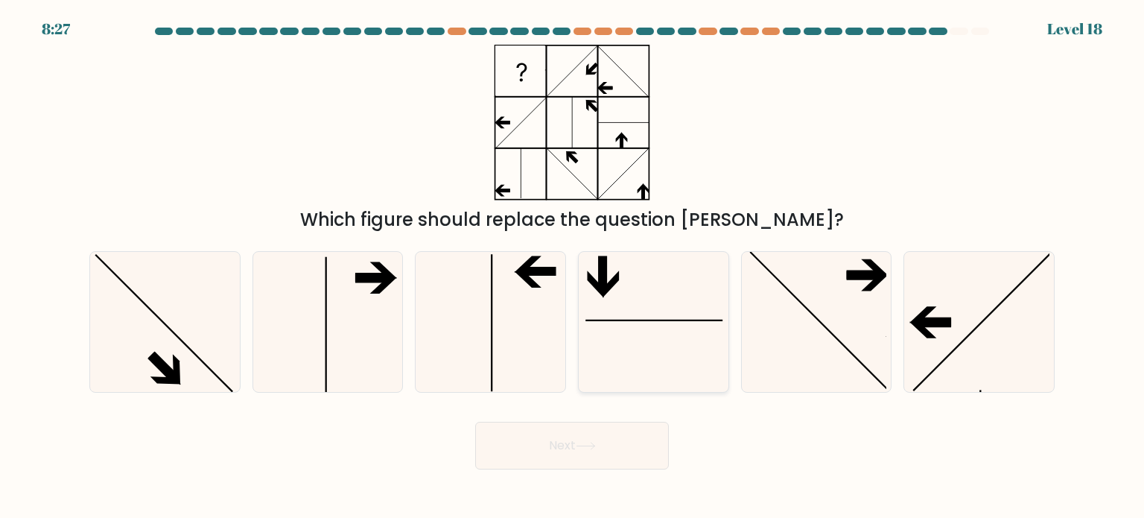
click at [653, 372] on icon at bounding box center [653, 322] width 140 height 140
click at [573, 267] on input "d." at bounding box center [572, 262] width 1 height 7
radio input "true"
click at [608, 465] on button "Next" at bounding box center [572, 446] width 194 height 48
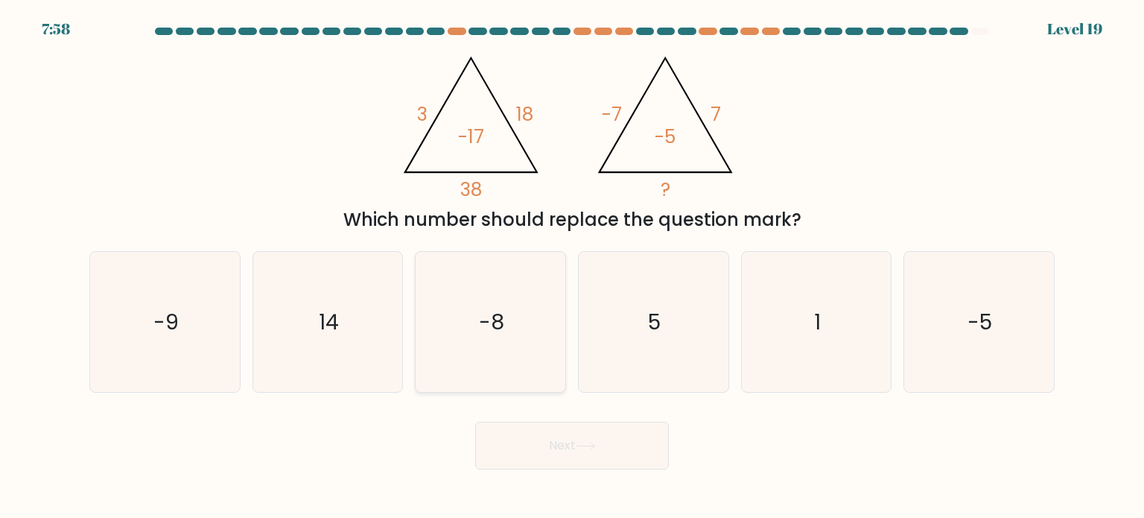
click at [512, 375] on icon "-8" at bounding box center [490, 322] width 140 height 140
click at [572, 267] on input "c. -8" at bounding box center [572, 262] width 1 height 7
radio input "true"
click at [527, 445] on button "Next" at bounding box center [572, 446] width 194 height 48
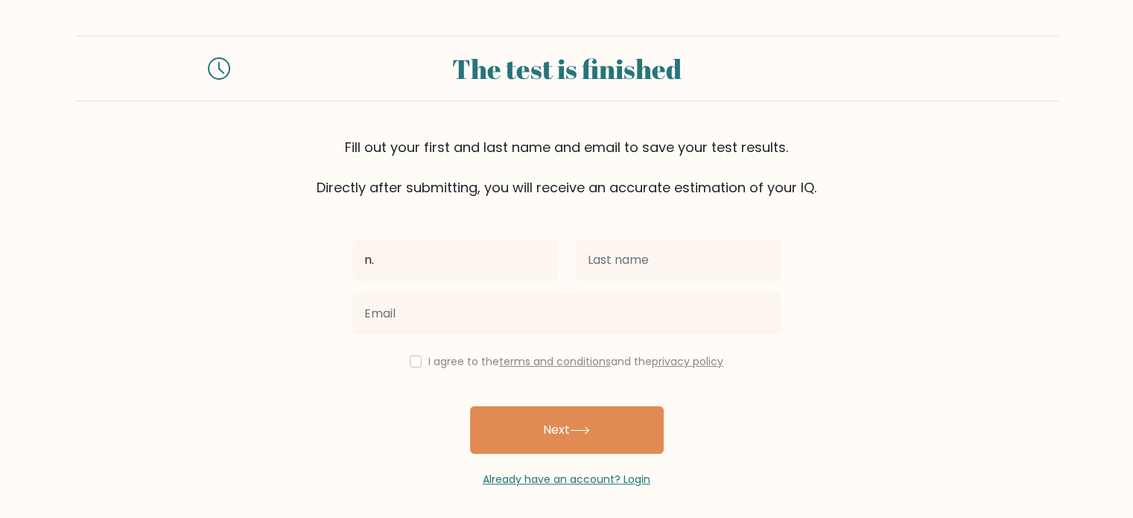
type input "n"
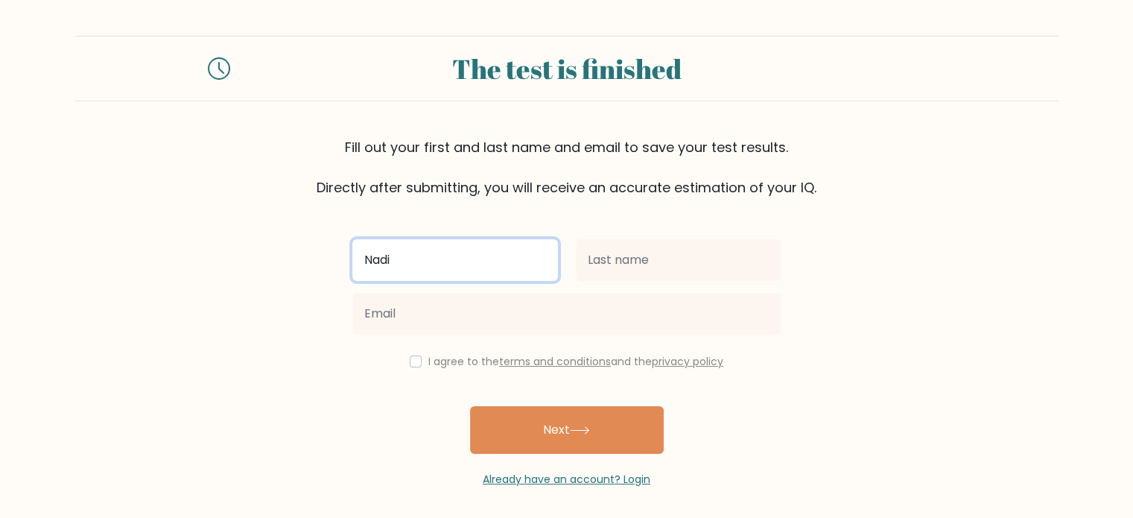
click at [454, 256] on input "Nadi" at bounding box center [455, 260] width 206 height 42
type input "[PERSON_NAME]"
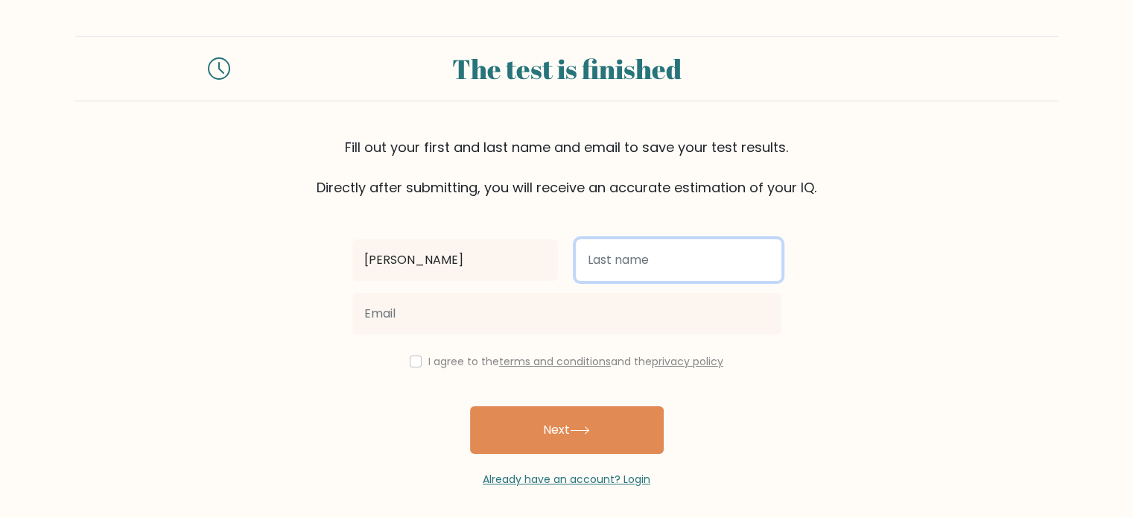
click at [590, 268] on input "text" at bounding box center [679, 260] width 206 height 42
type input "van Beurden"
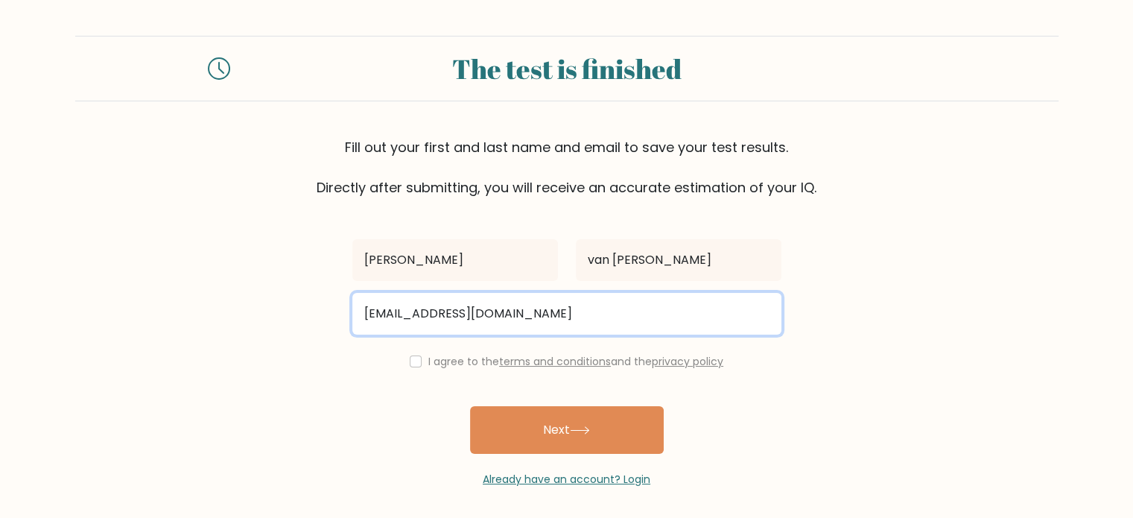
type input "n.vanbeurden@hotmail.com"
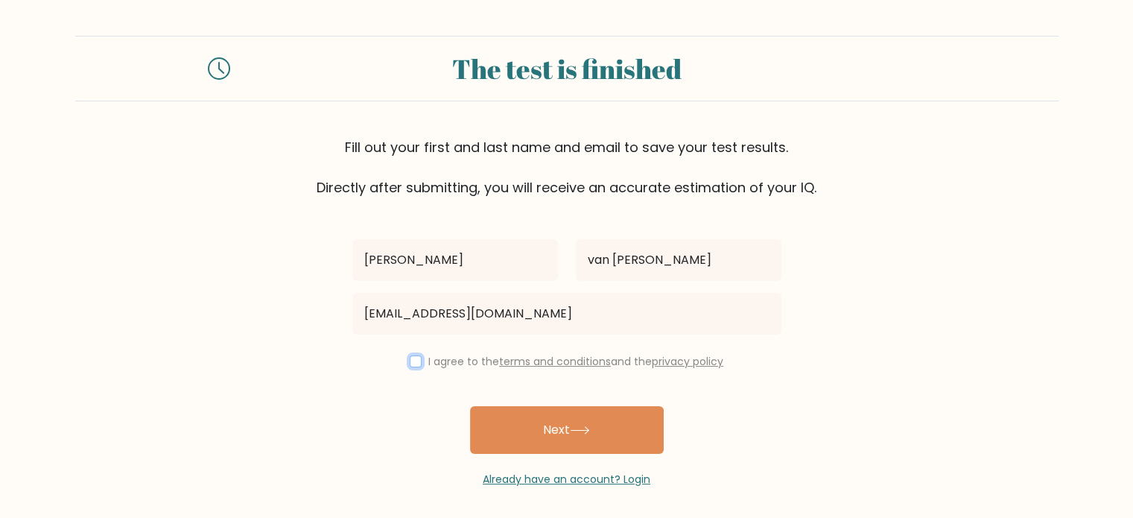
click at [413, 364] on input "checkbox" at bounding box center [416, 361] width 12 height 12
checkbox input "true"
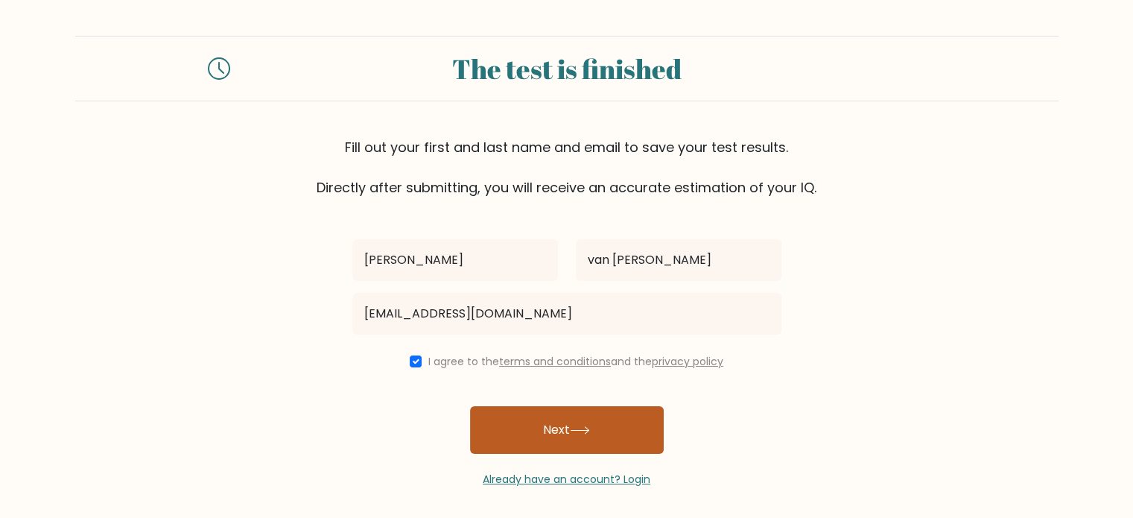
click at [516, 423] on button "Next" at bounding box center [567, 430] width 194 height 48
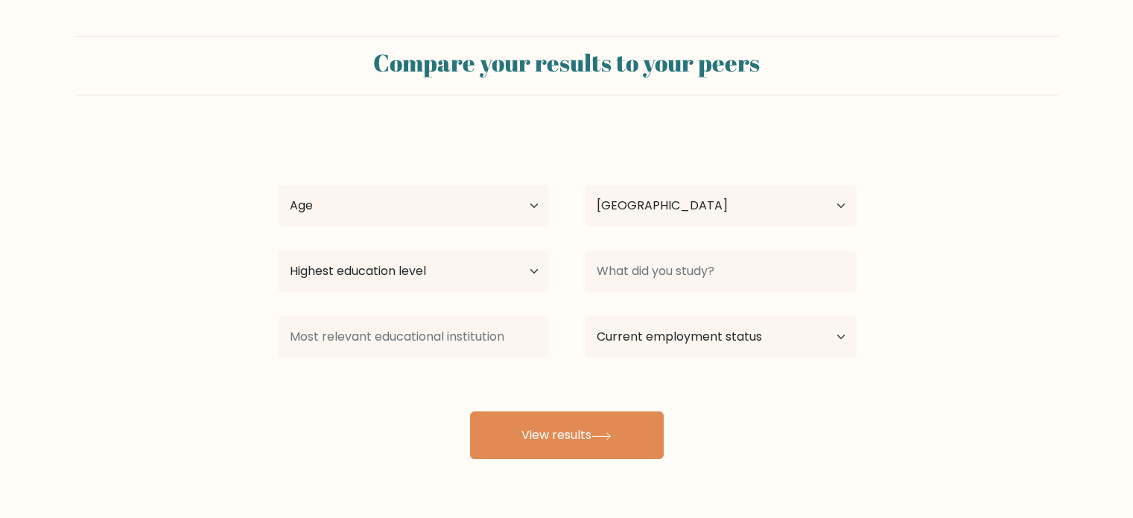
select select "NL"
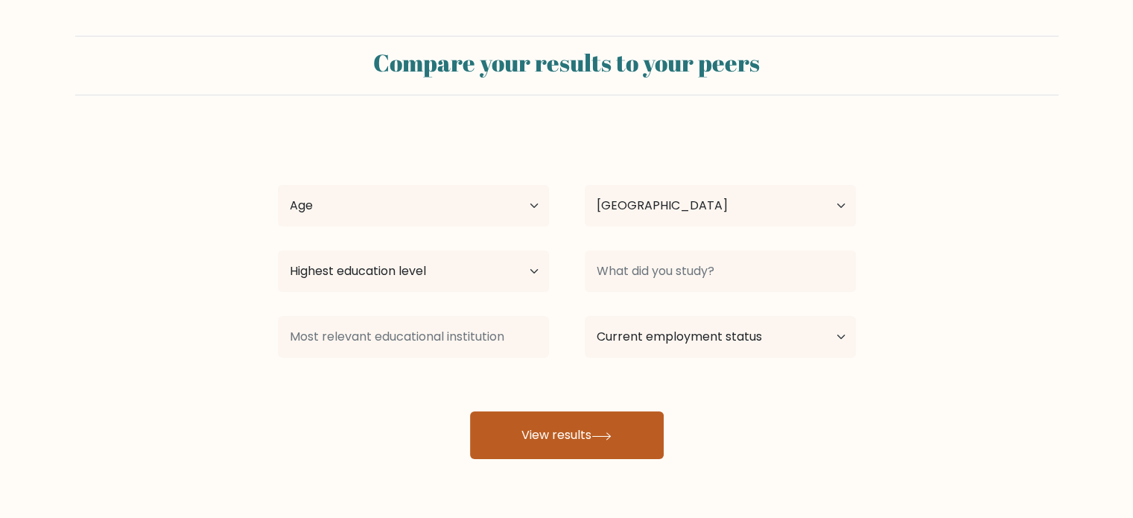
click at [559, 434] on button "View results" at bounding box center [567, 435] width 194 height 48
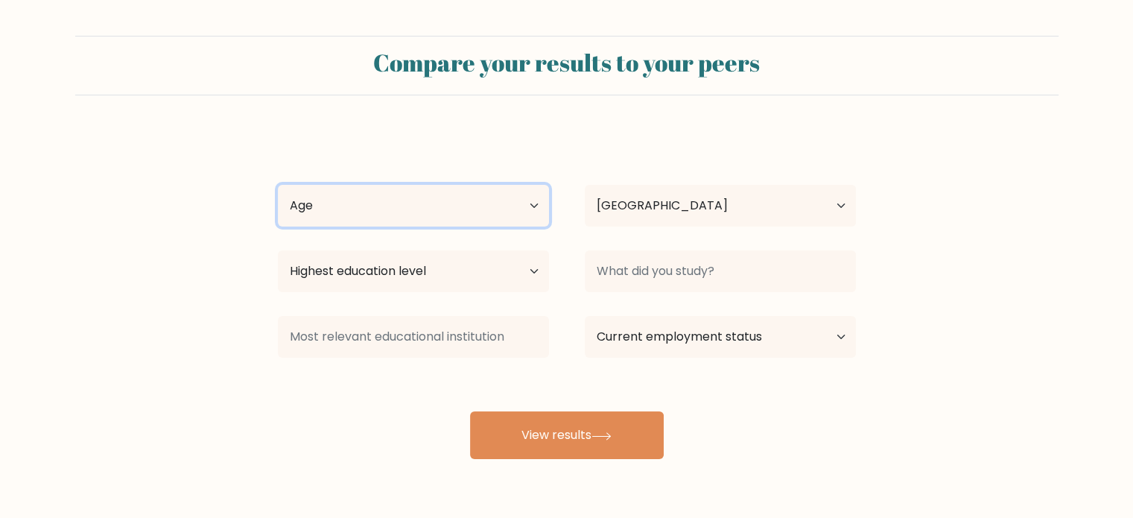
click at [480, 201] on select "Age Under 18 years old 18-24 years old 25-34 years old 35-44 years old 45-54 ye…" at bounding box center [413, 206] width 271 height 42
select select "25_34"
click at [278, 185] on select "Age Under 18 years old 18-24 years old 25-34 years old 35-44 years old 45-54 ye…" at bounding box center [413, 206] width 271 height 42
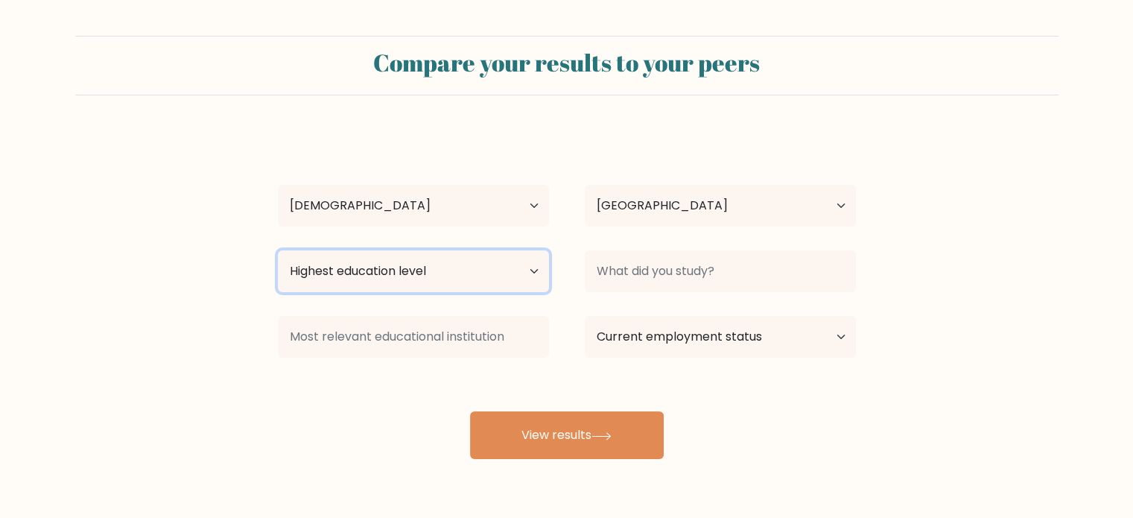
click at [490, 274] on select "Highest education level No schooling Primary Lower Secondary Upper Secondary Oc…" at bounding box center [413, 271] width 271 height 42
select select "masters_degree"
click at [278, 250] on select "Highest education level No schooling Primary Lower Secondary Upper Secondary Oc…" at bounding box center [413, 271] width 271 height 42
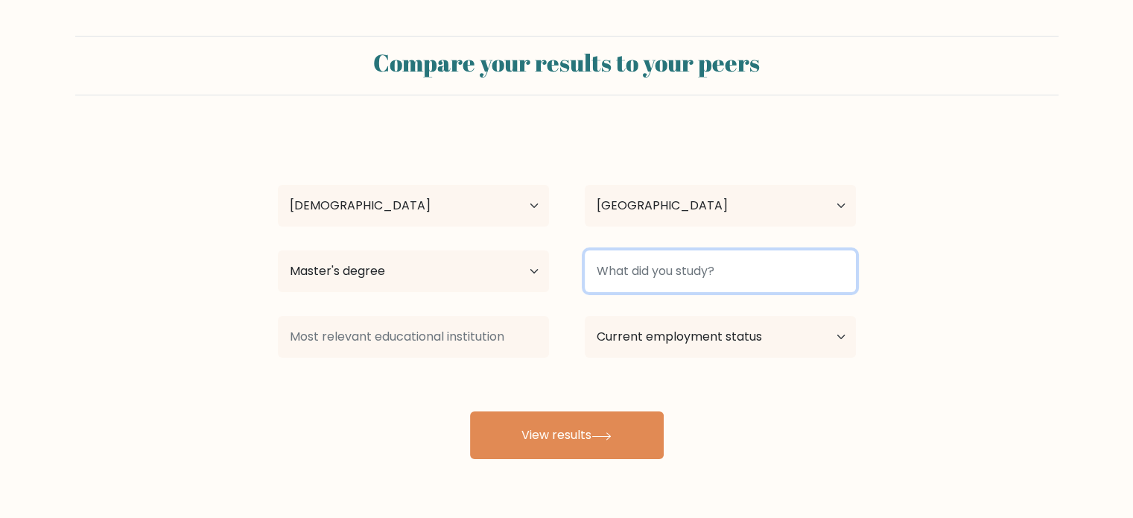
click at [660, 282] on input at bounding box center [720, 271] width 271 height 42
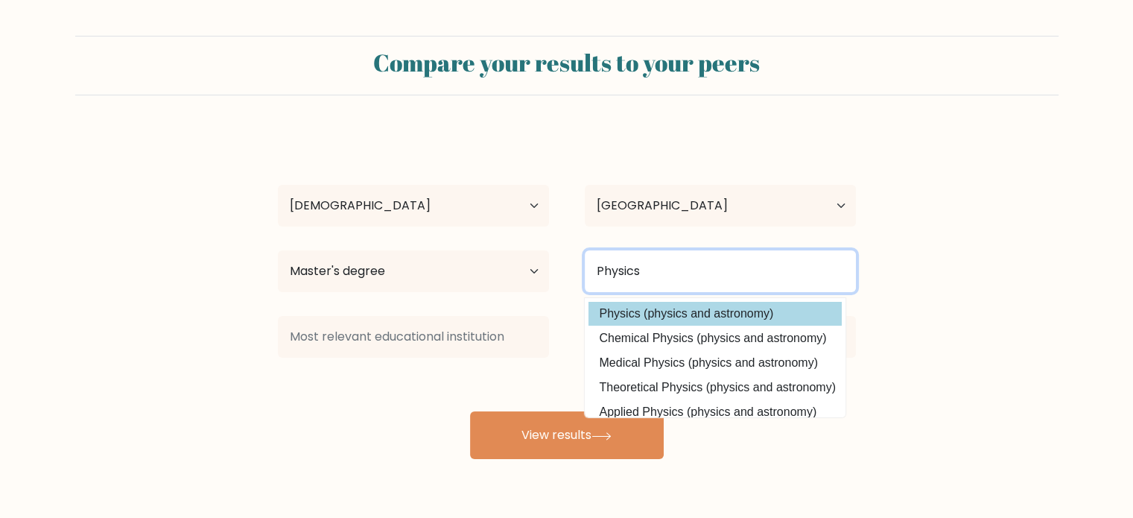
type input "Physics"
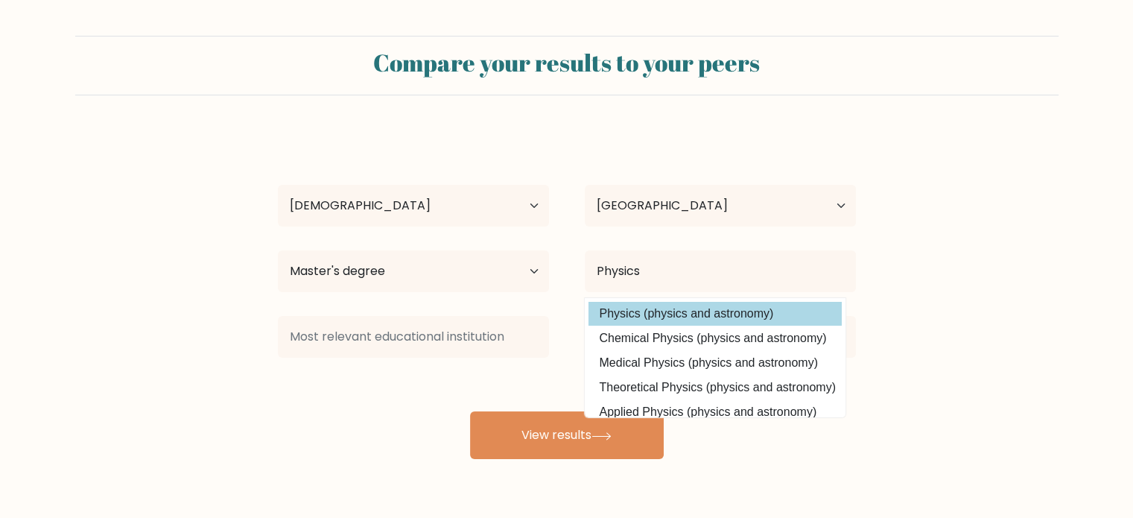
click at [673, 323] on div "Nadia van Beurden Age Under 18 years old 18-24 years old 25-34 years old 35-44 …" at bounding box center [567, 295] width 596 height 328
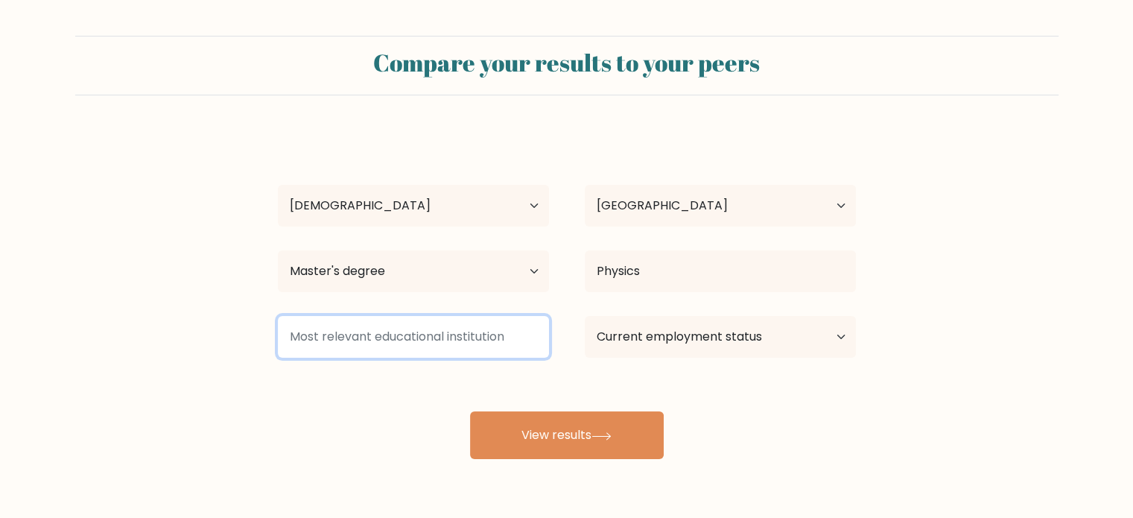
click at [495, 333] on input at bounding box center [413, 337] width 271 height 42
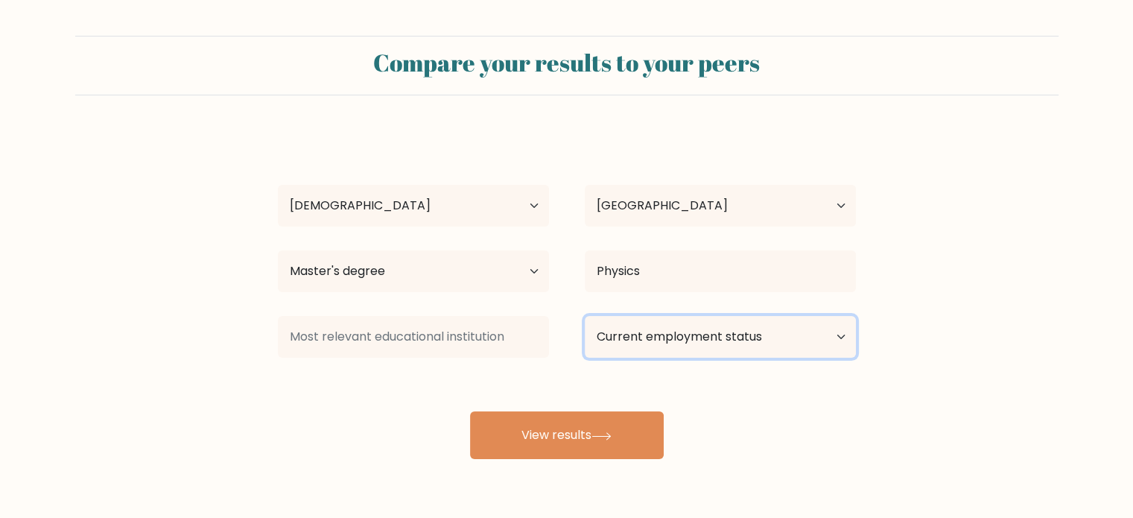
click at [638, 335] on select "Current employment status Employed Student Retired Other / prefer not to answer" at bounding box center [720, 337] width 271 height 42
select select "student"
click at [585, 316] on select "Current employment status Employed Student Retired Other / prefer not to answer" at bounding box center [720, 337] width 271 height 42
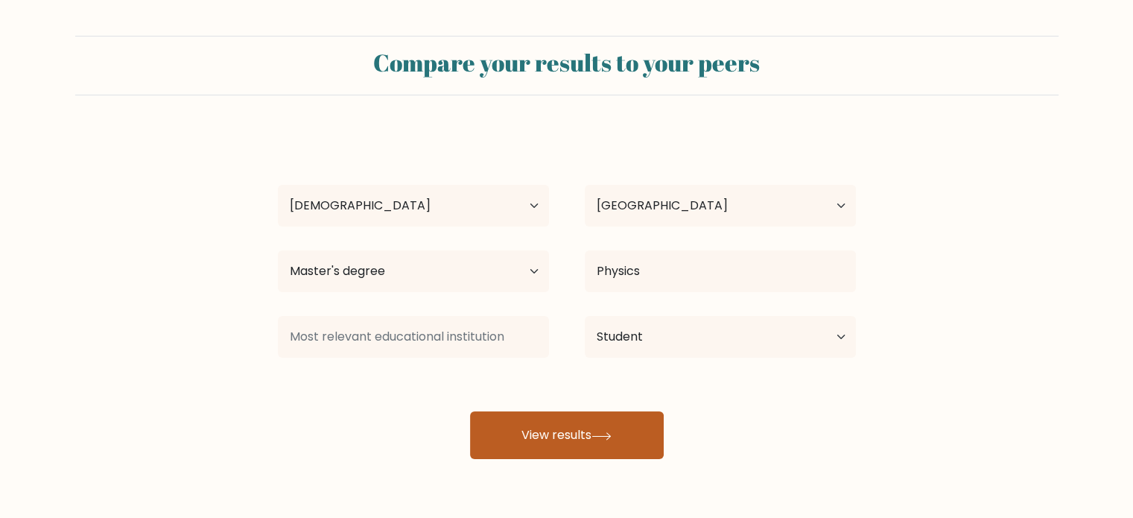
click at [600, 424] on button "View results" at bounding box center [567, 435] width 194 height 48
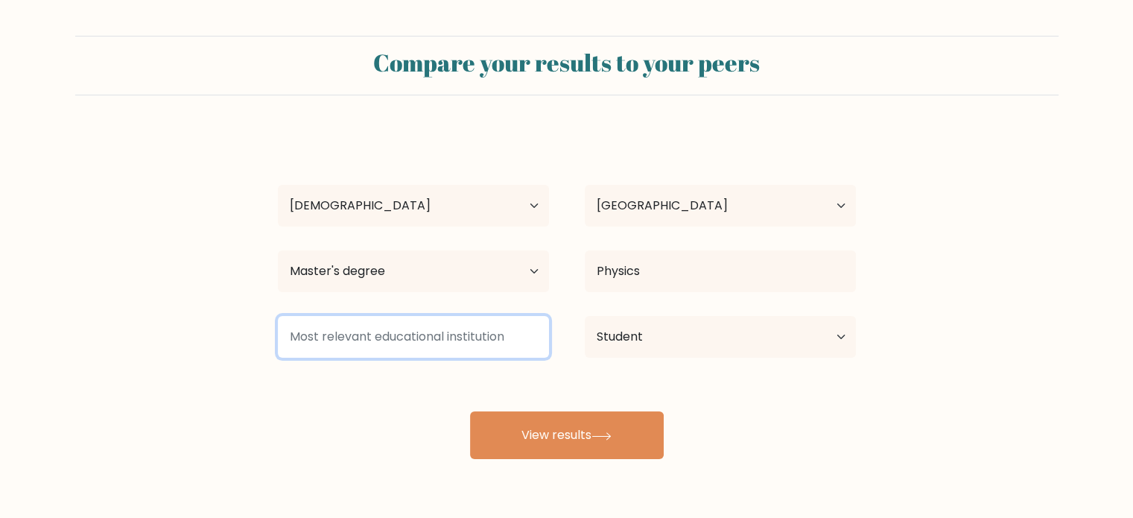
click at [478, 346] on input at bounding box center [413, 337] width 271 height 42
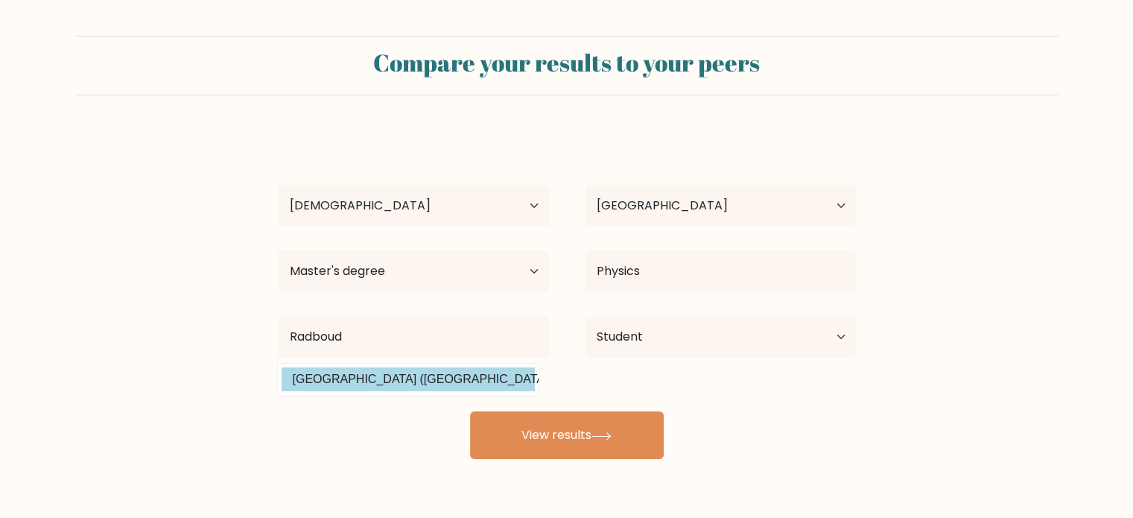
click at [433, 381] on option "Radboud Universiteit (Netherlands)" at bounding box center [408, 379] width 253 height 24
type input "[GEOGRAPHIC_DATA]"
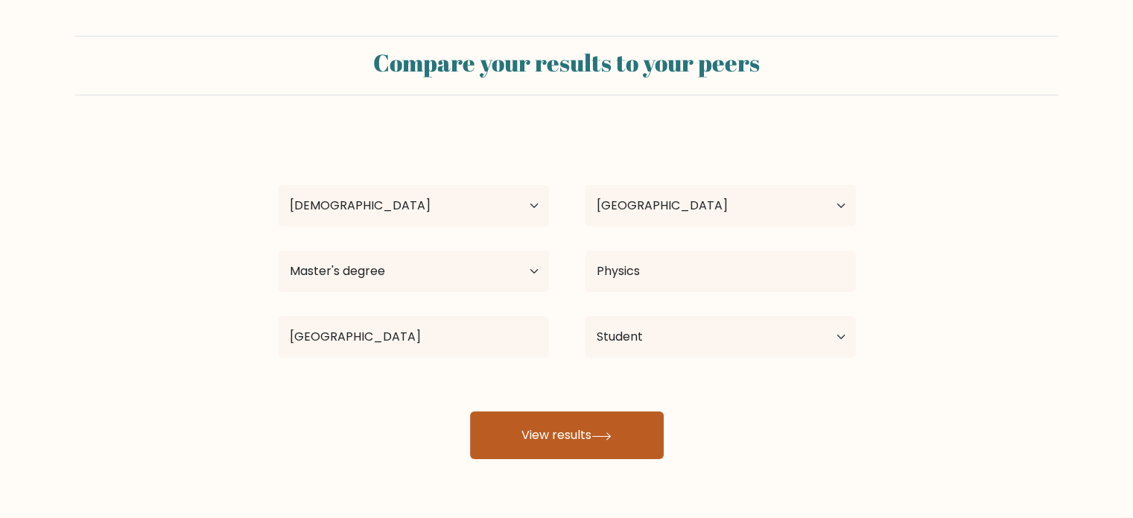
click at [526, 423] on button "View results" at bounding box center [567, 435] width 194 height 48
